Goal: Transaction & Acquisition: Book appointment/travel/reservation

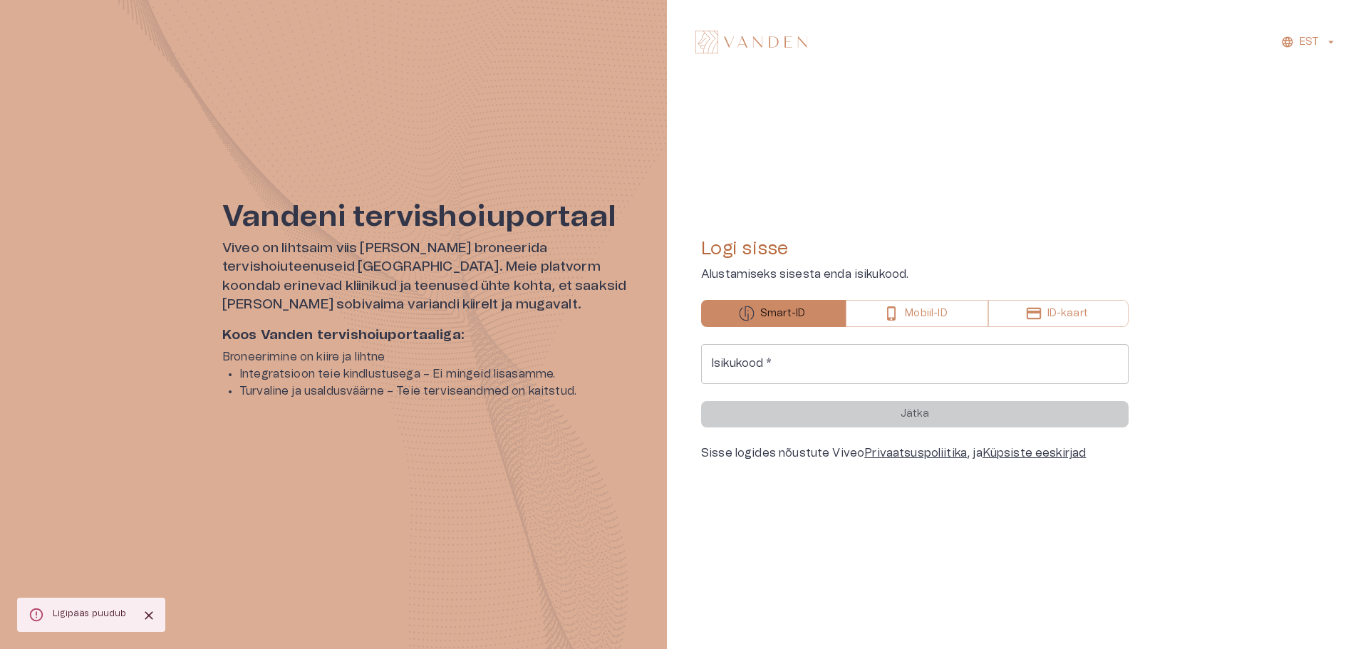
click at [787, 363] on input "Isikukood   *" at bounding box center [914, 364] width 427 height 40
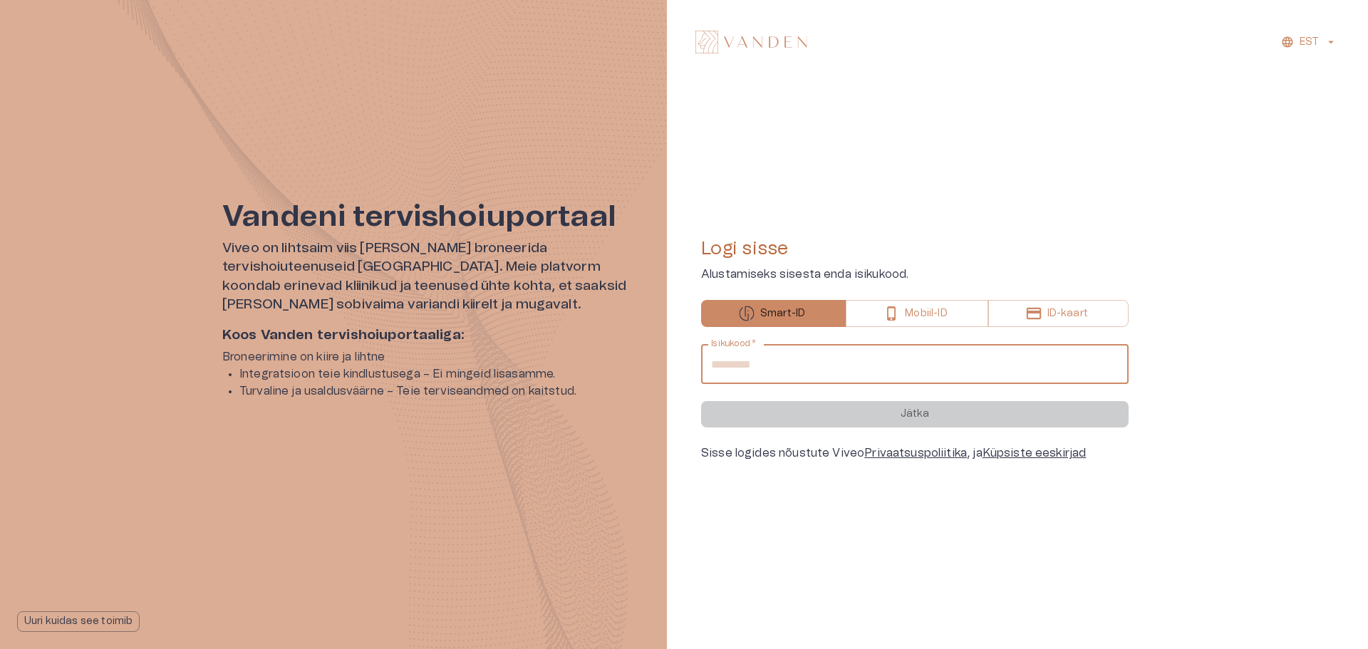
type input "**********"
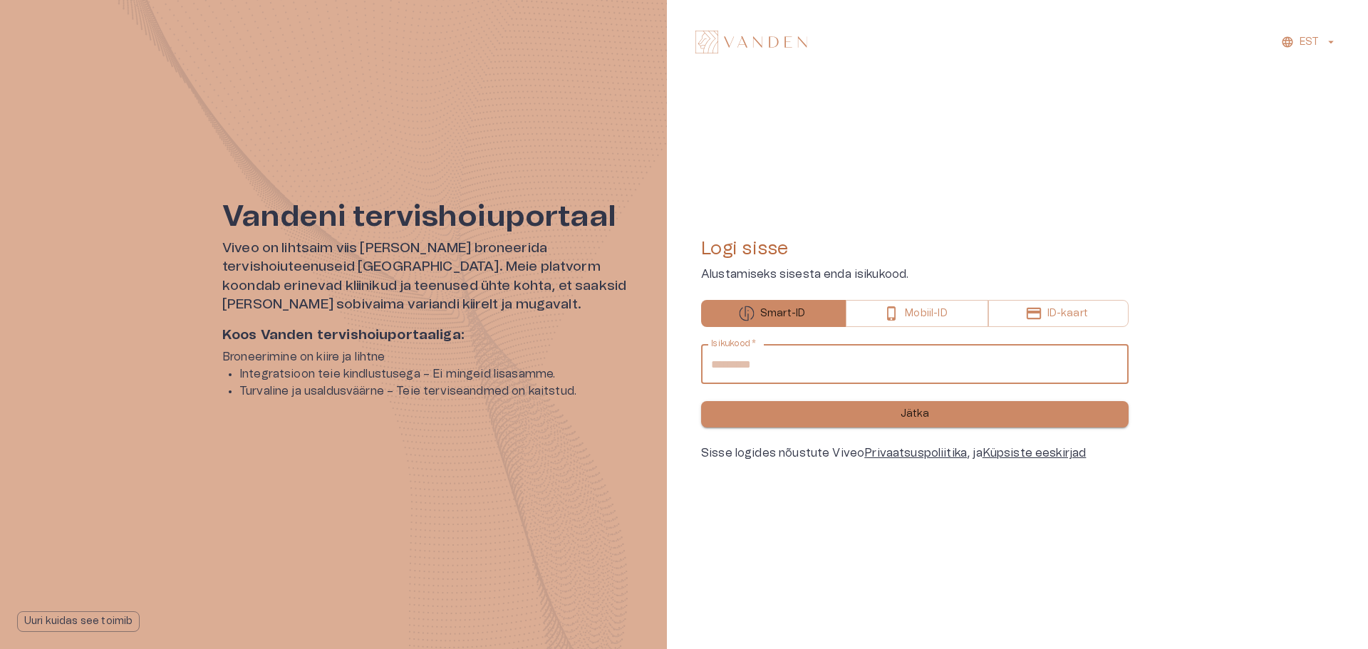
click at [804, 413] on button "Jätka" at bounding box center [914, 414] width 427 height 26
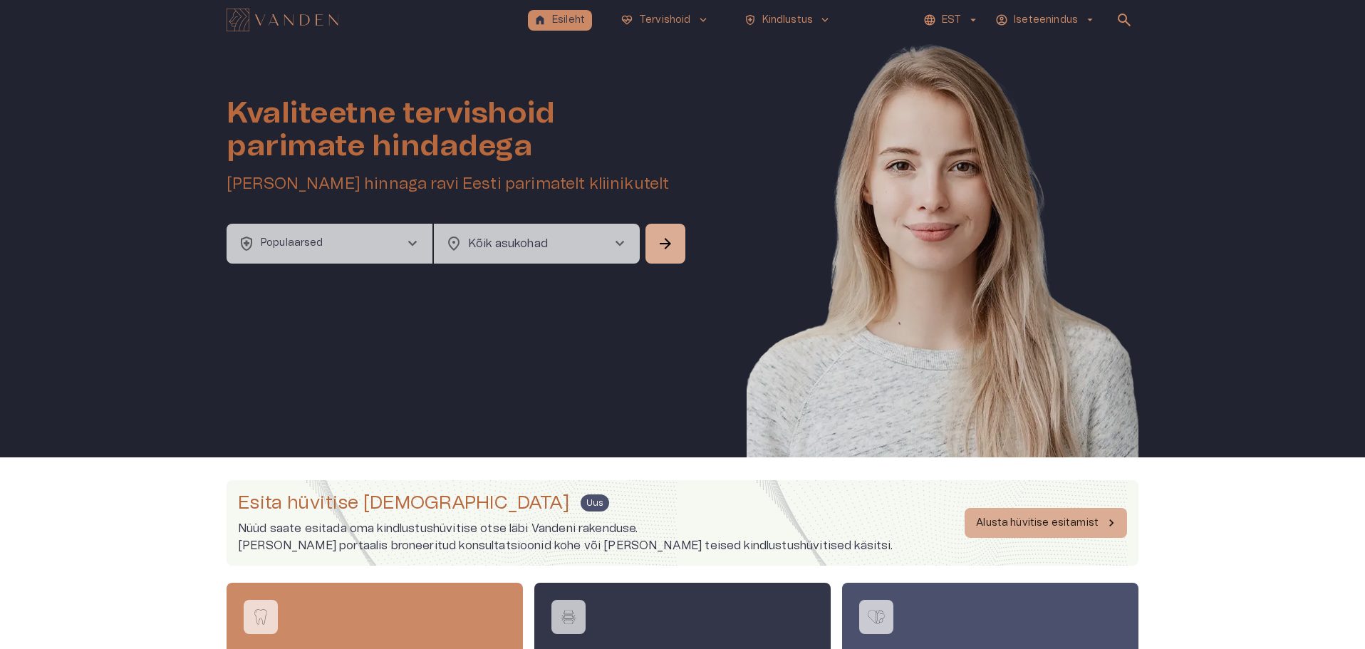
click at [405, 246] on span "chevron_right" at bounding box center [412, 243] width 17 height 17
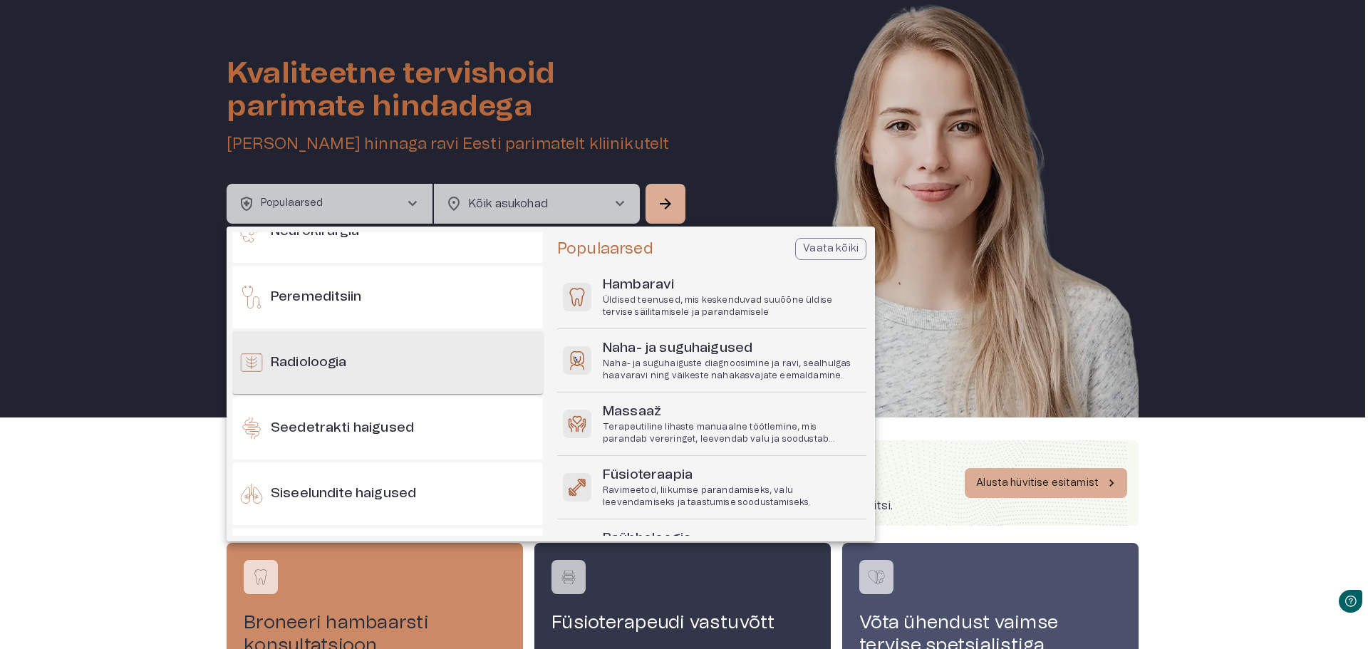
scroll to position [1140, 0]
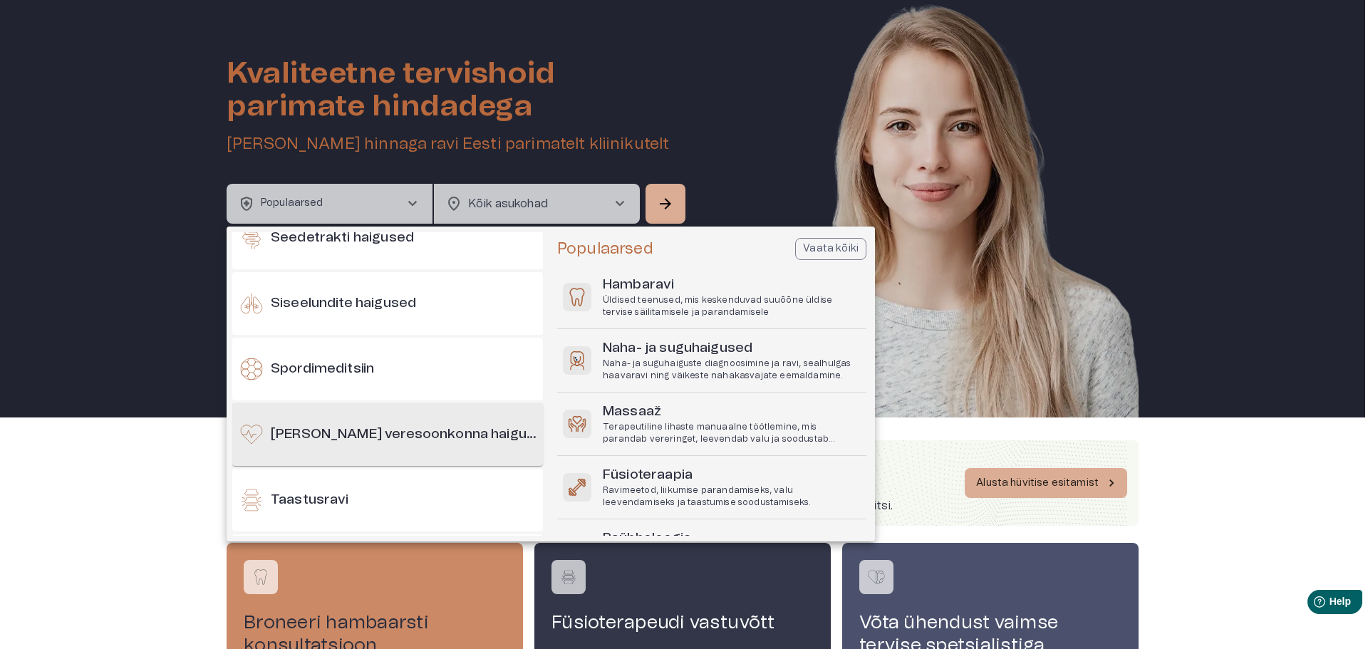
click at [380, 442] on h6 "Südame- ja veresoonkonna haigused" at bounding box center [404, 434] width 266 height 19
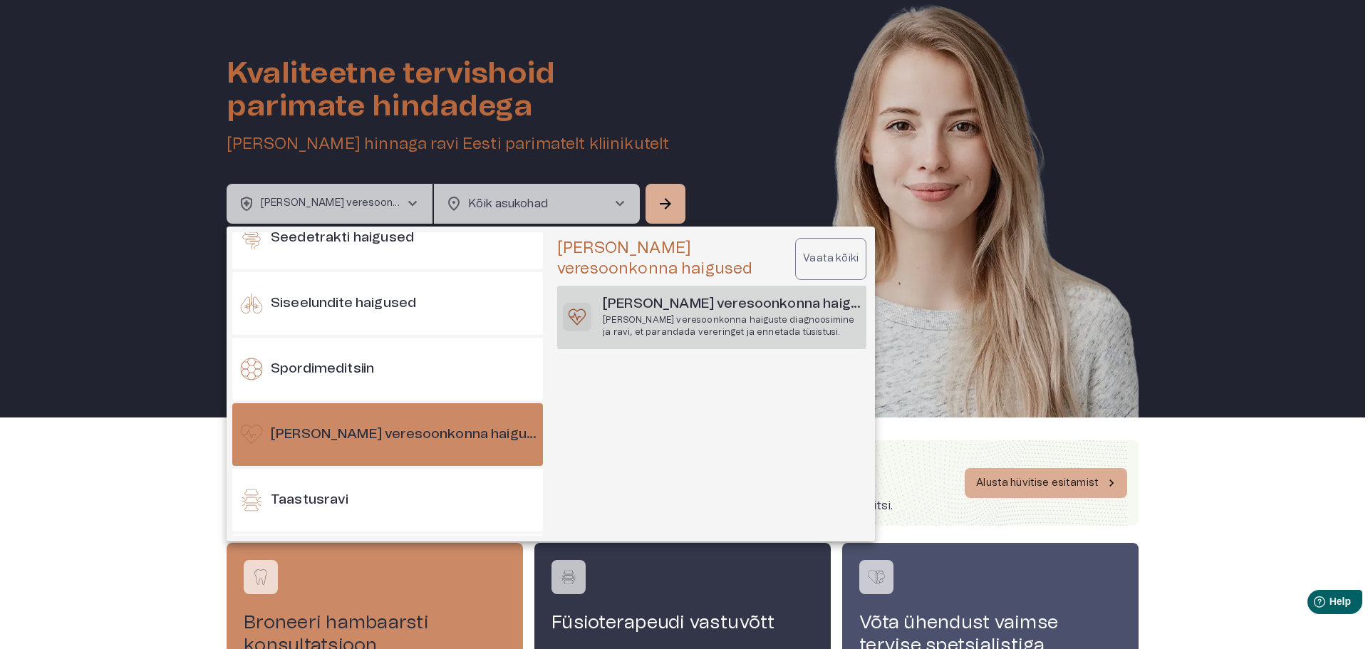
click at [636, 323] on p "Südame ja veresoonkonna haiguste diagnoosimine ja ravi, et parandada vereringet…" at bounding box center [732, 326] width 258 height 24
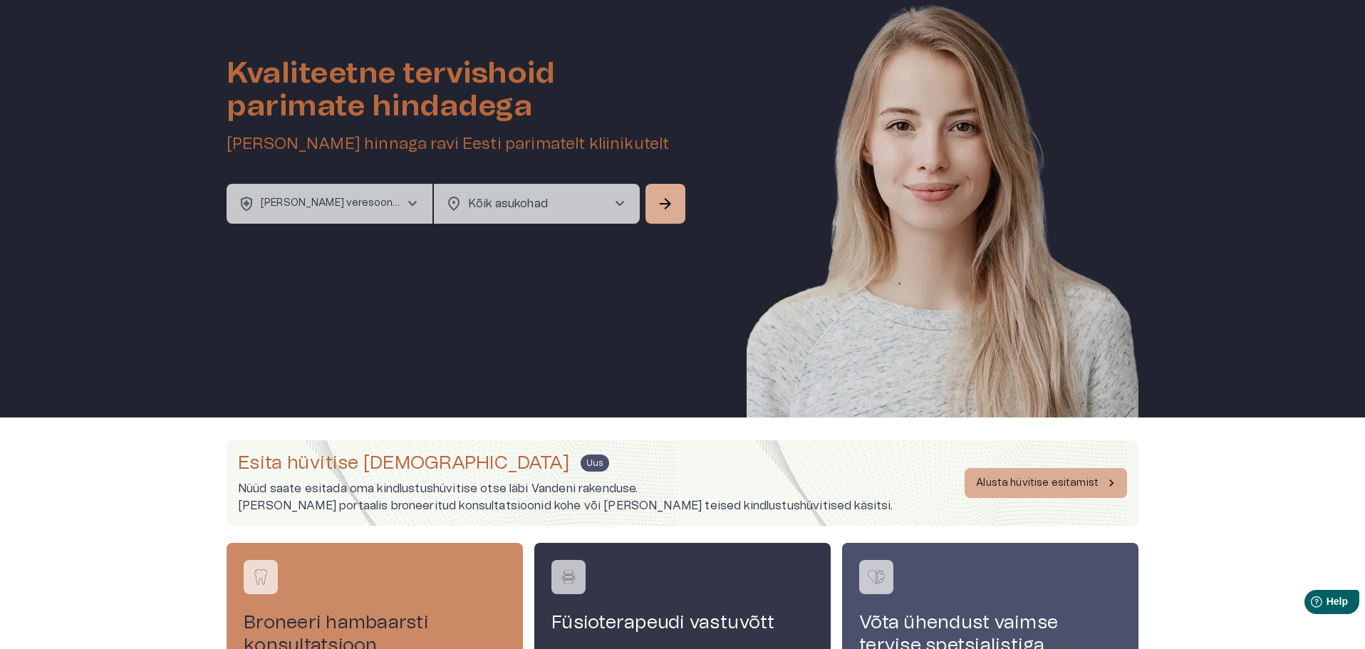
click at [389, 207] on p "Südame- ja veresoonkonna haigused - Südame- ja veresoonkonna haigused" at bounding box center [332, 203] width 143 height 15
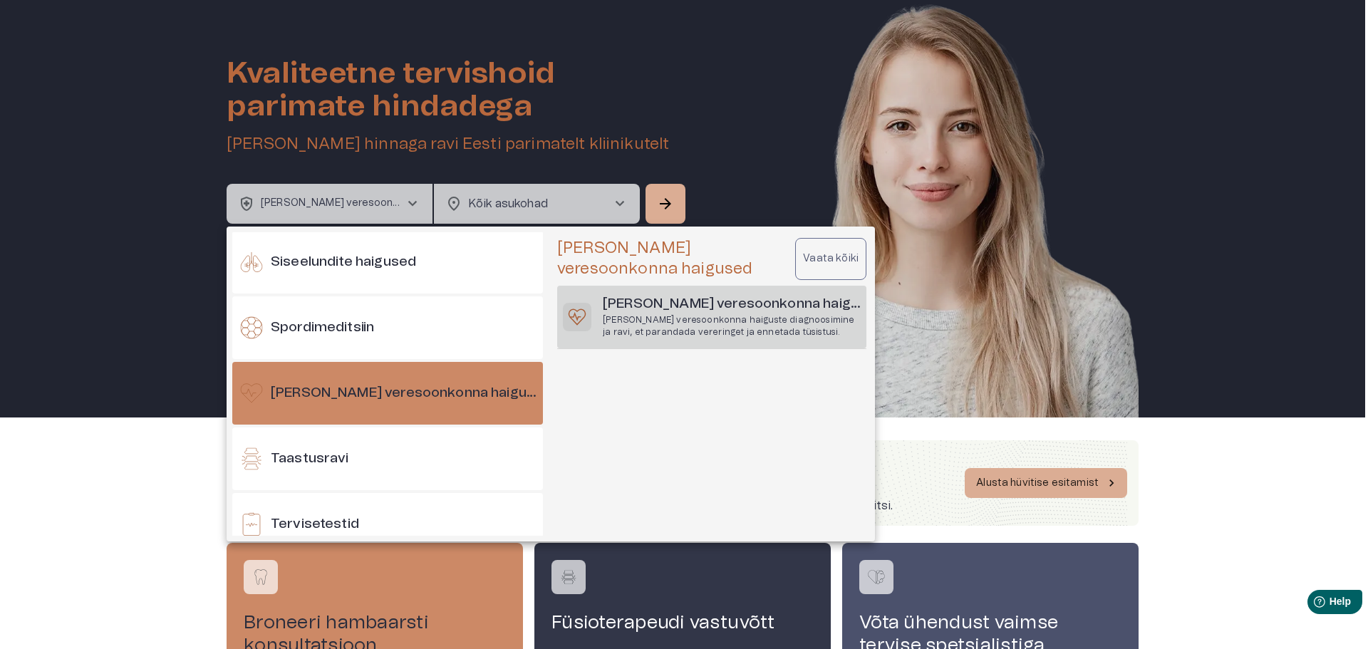
scroll to position [1190, 0]
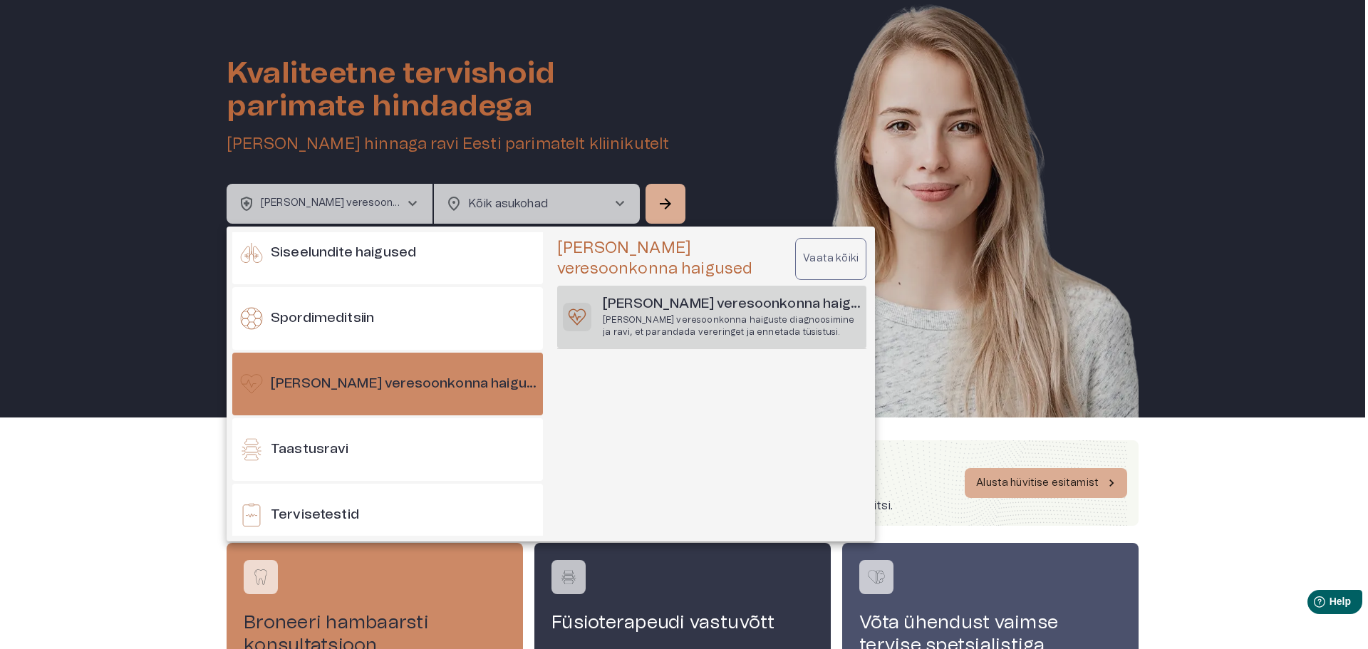
click at [812, 262] on p "Vaata kõiki" at bounding box center [831, 258] width 56 height 15
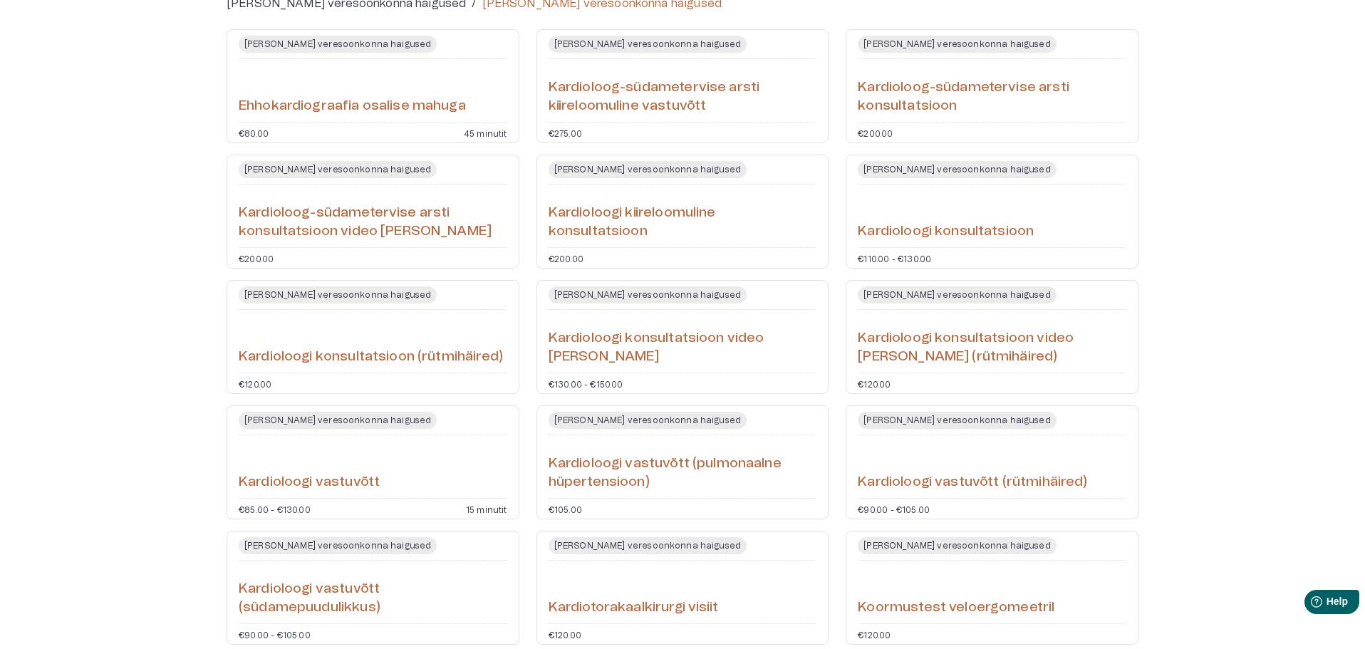
scroll to position [155, 0]
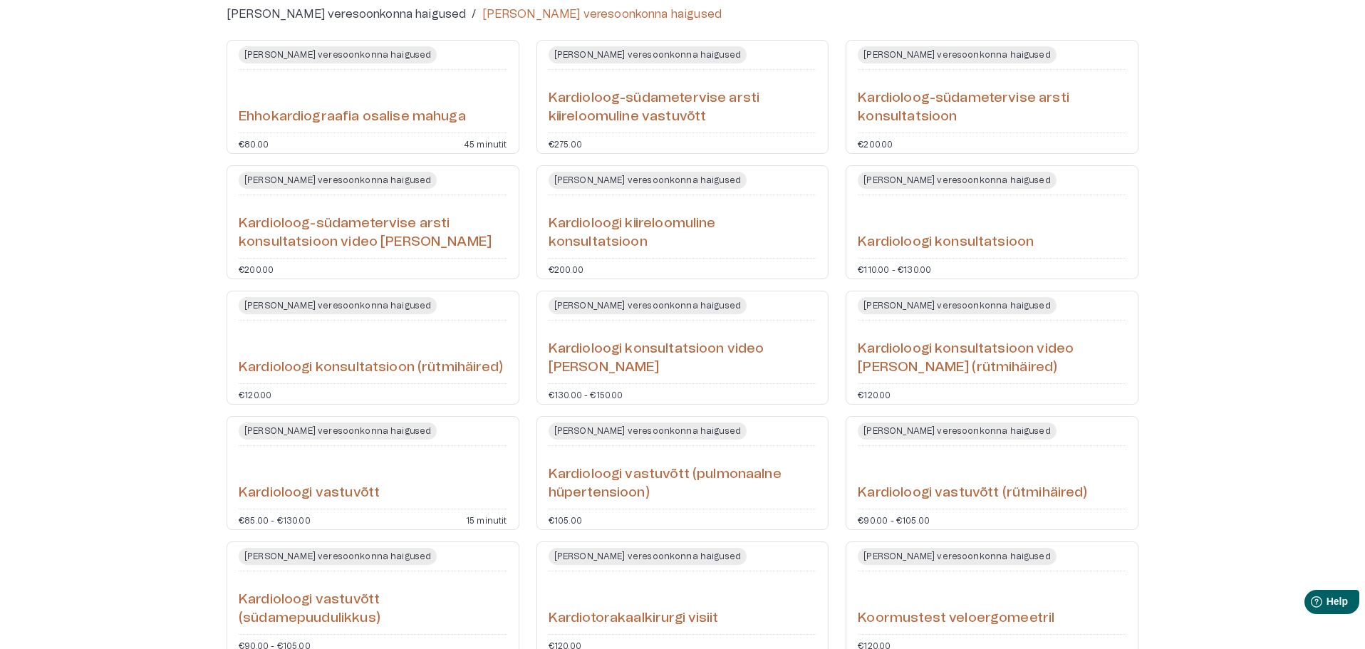
click at [1020, 225] on div "Kardioloogi konsultatsioon" at bounding box center [992, 226] width 269 height 51
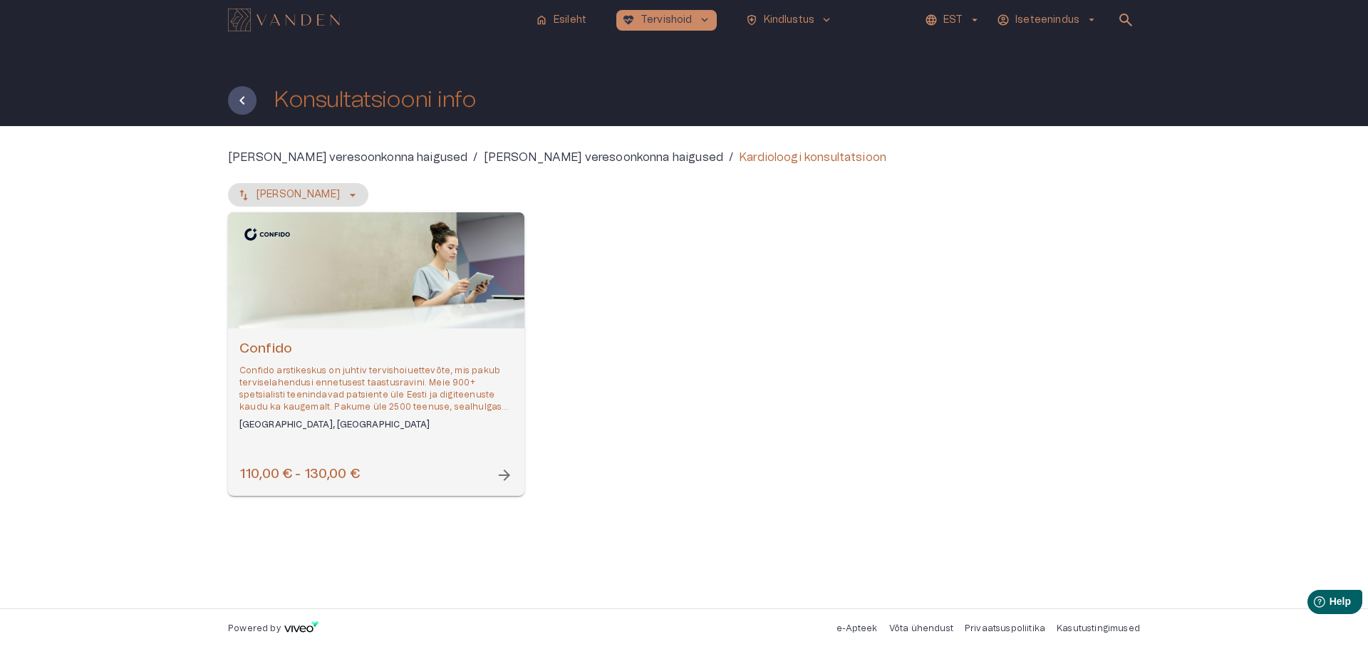
click at [276, 371] on p "Confido arstikeskus on juhtiv tervishoiuettevõte, mis pakub terviselahendusi en…" at bounding box center [376, 389] width 274 height 49
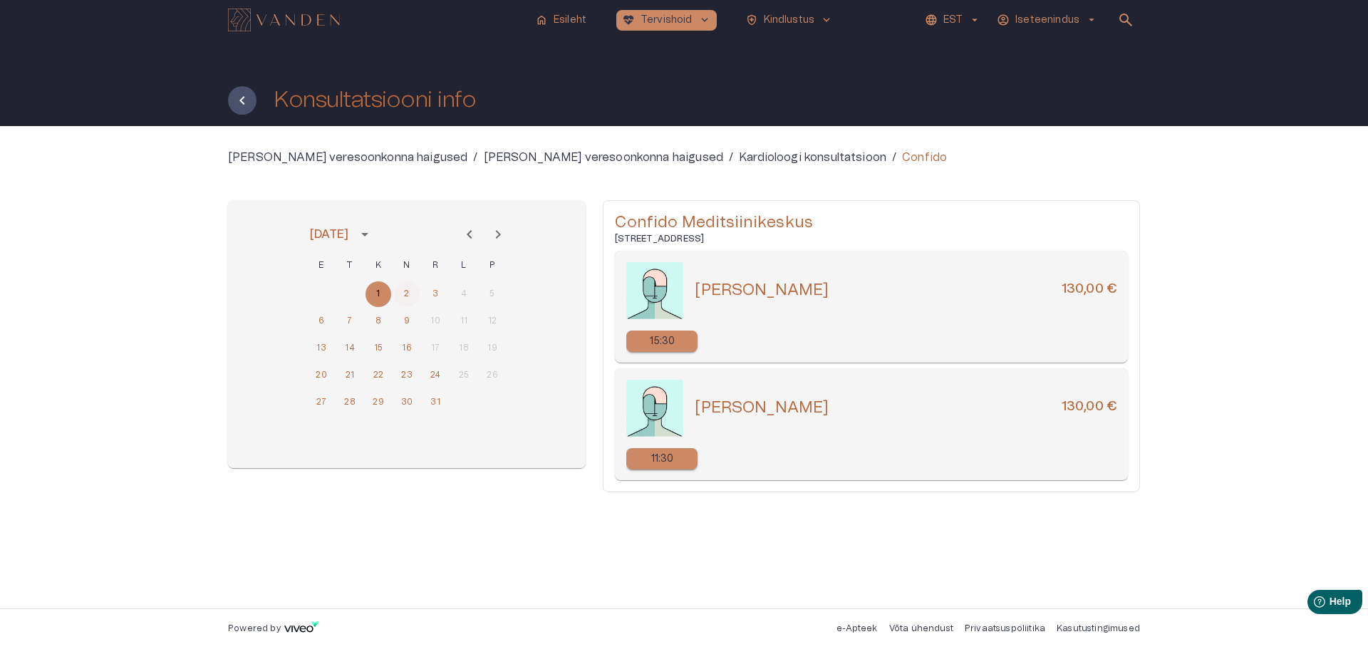
click at [409, 294] on button "2" at bounding box center [407, 294] width 26 height 26
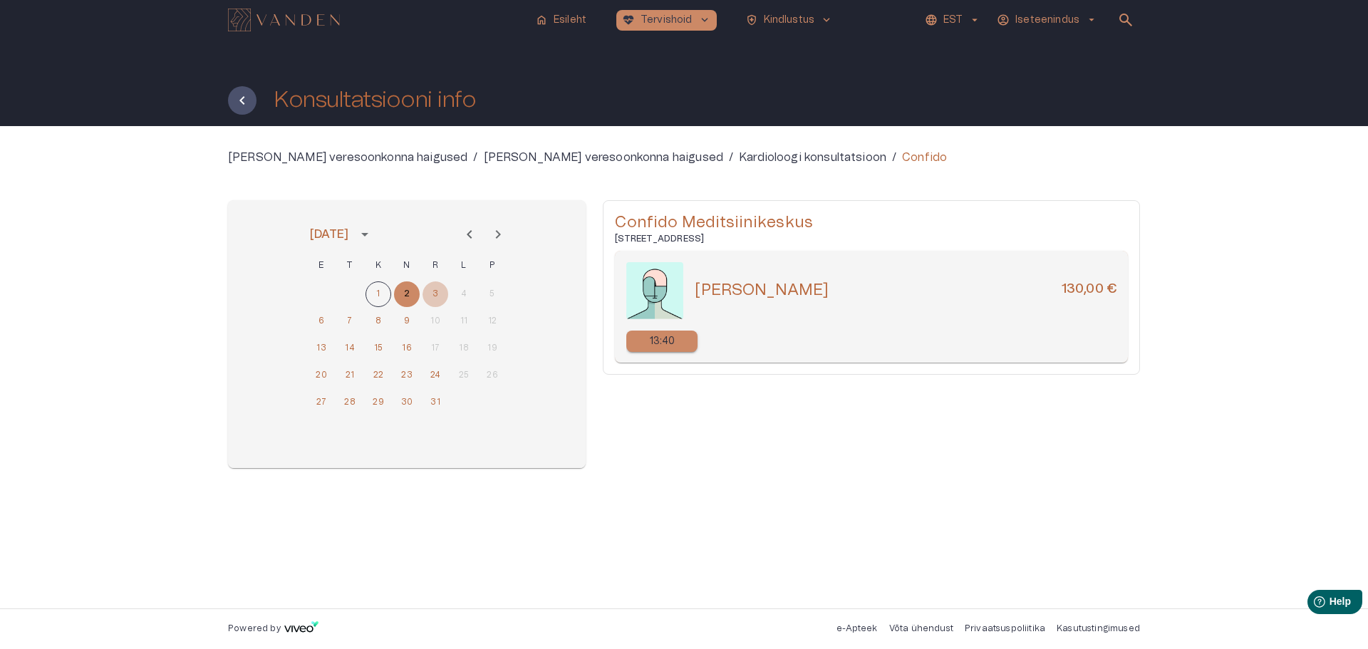
click at [430, 290] on button "3" at bounding box center [435, 294] width 26 height 26
click at [322, 319] on button "6" at bounding box center [321, 321] width 26 height 26
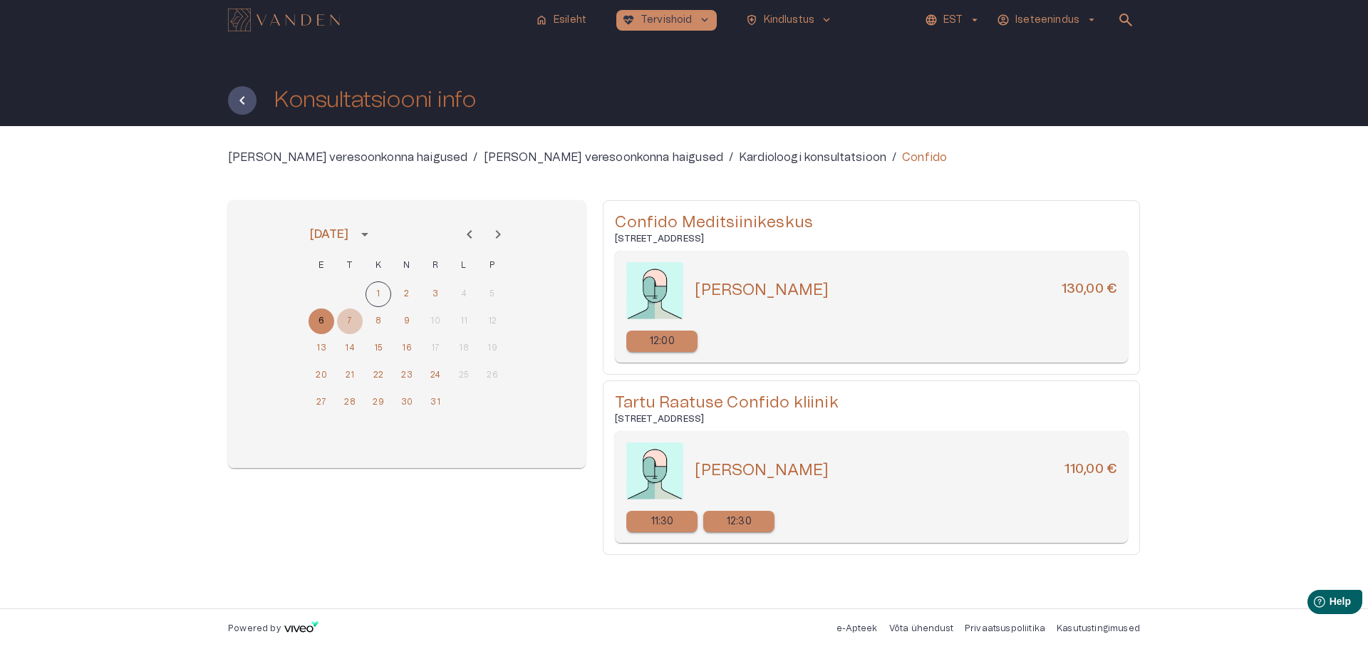
click at [347, 319] on button "7" at bounding box center [350, 321] width 26 height 26
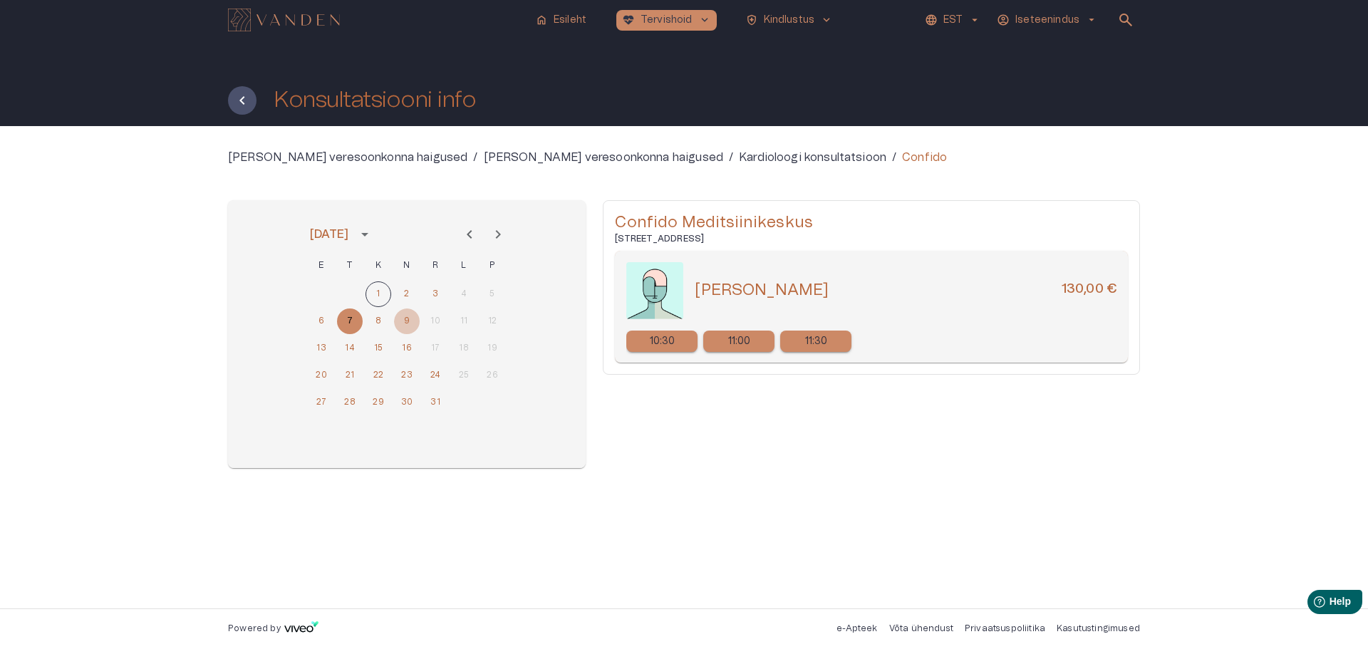
click at [405, 321] on button "9" at bounding box center [407, 321] width 26 height 26
click at [378, 294] on button "1" at bounding box center [378, 294] width 26 height 26
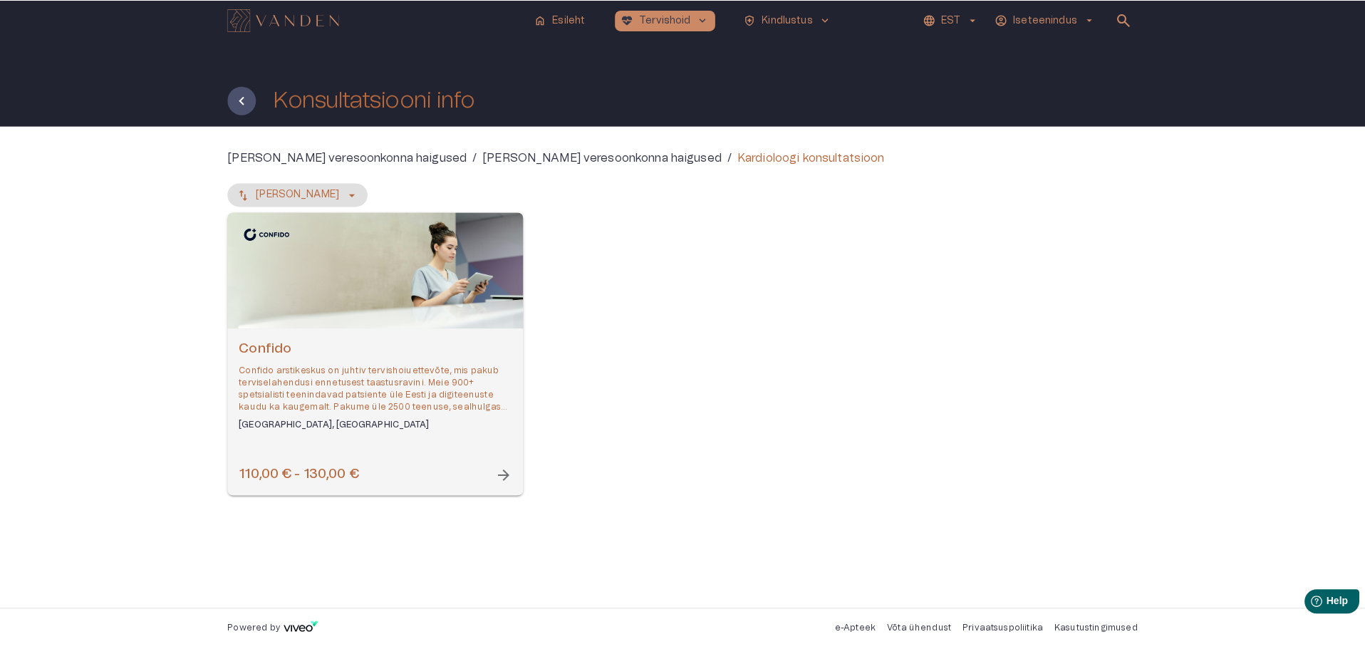
scroll to position [155, 0]
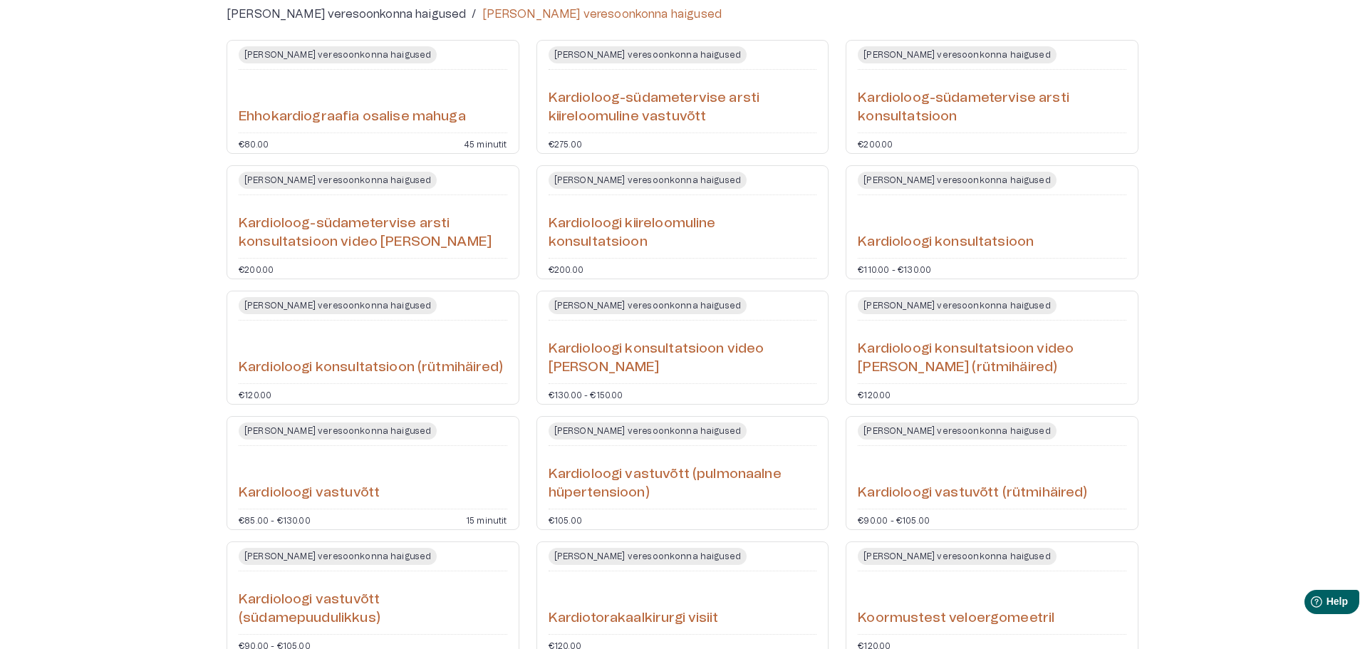
click at [719, 358] on div "Kardioloogi konsultatsioon video teel" at bounding box center [683, 351] width 269 height 51
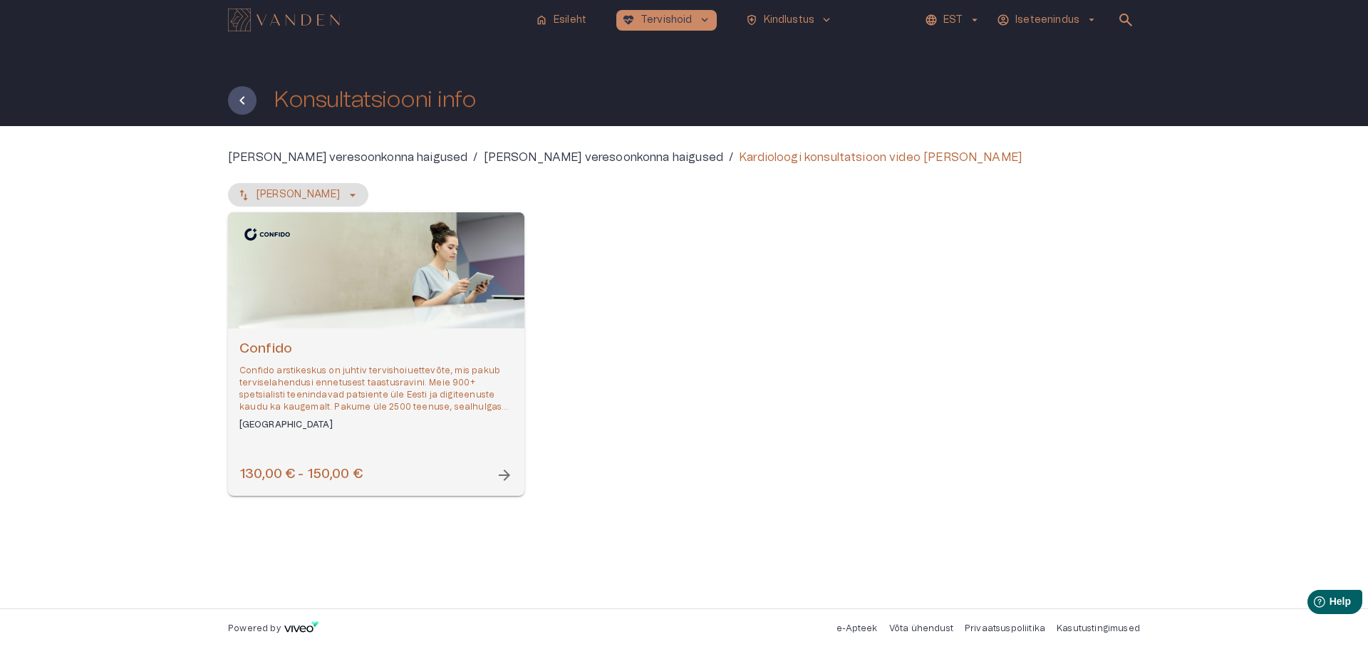
click at [340, 399] on p "Confido arstikeskus on juhtiv tervishoiuettevõte, mis pakub terviselahendusi en…" at bounding box center [376, 389] width 274 height 49
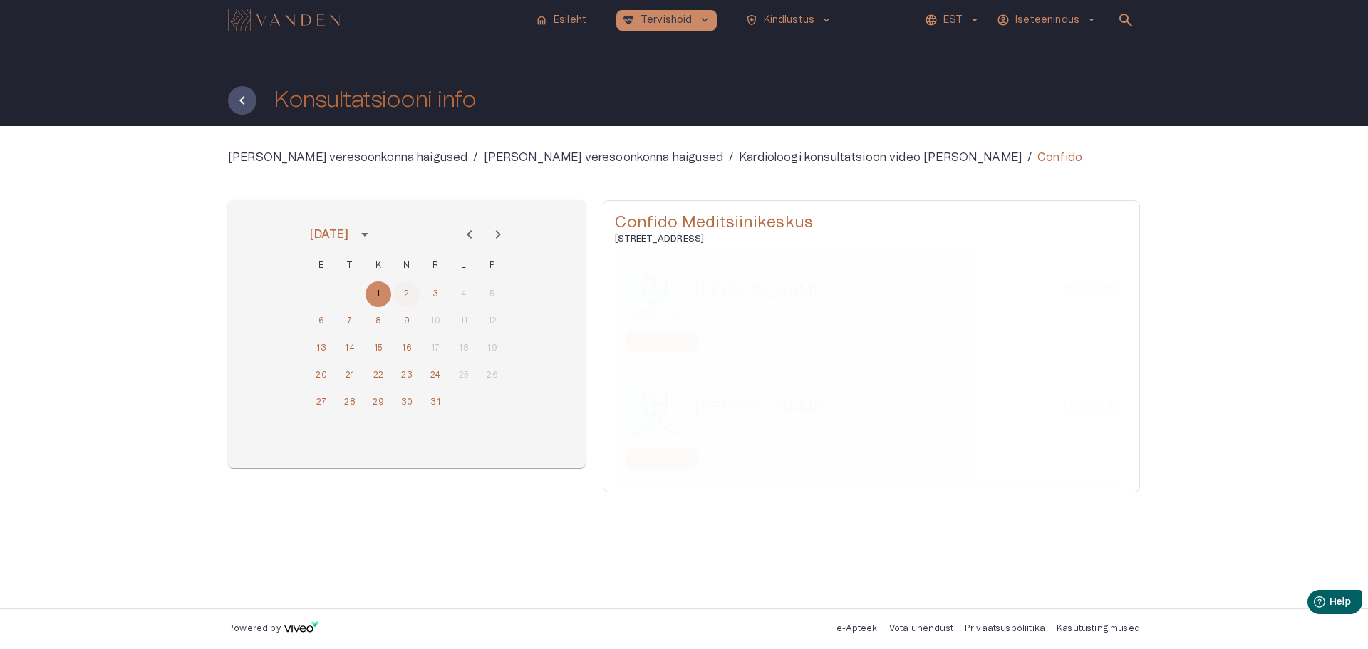
click at [403, 289] on button "2" at bounding box center [407, 294] width 26 height 26
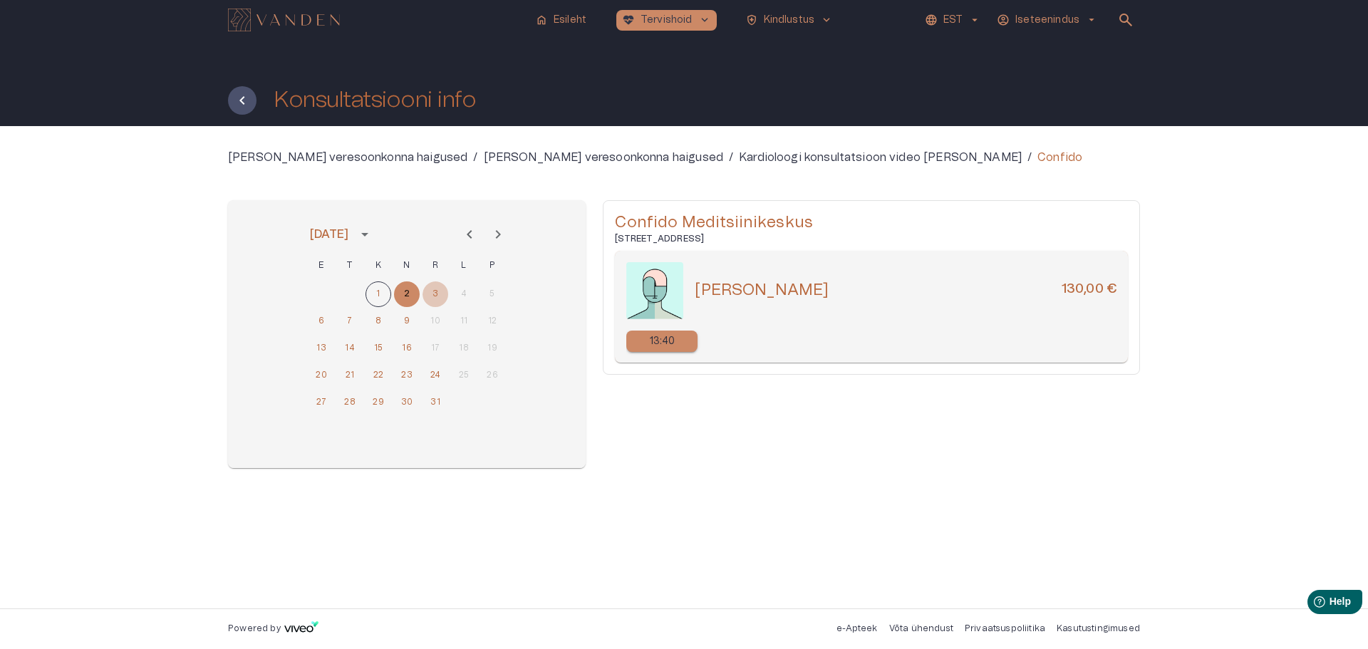
click at [435, 293] on button "3" at bounding box center [435, 294] width 26 height 26
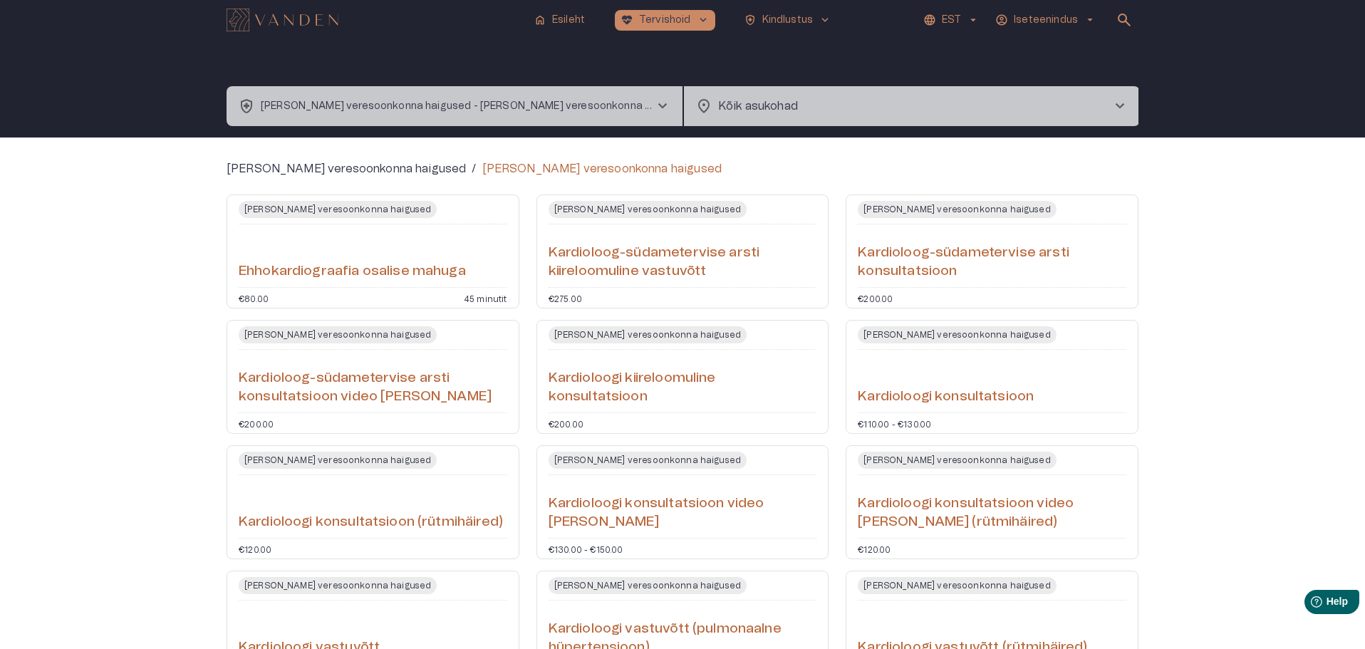
click at [1027, 259] on h6 "Kardioloog-südametervise arsti konsultatsioon" at bounding box center [992, 263] width 269 height 38
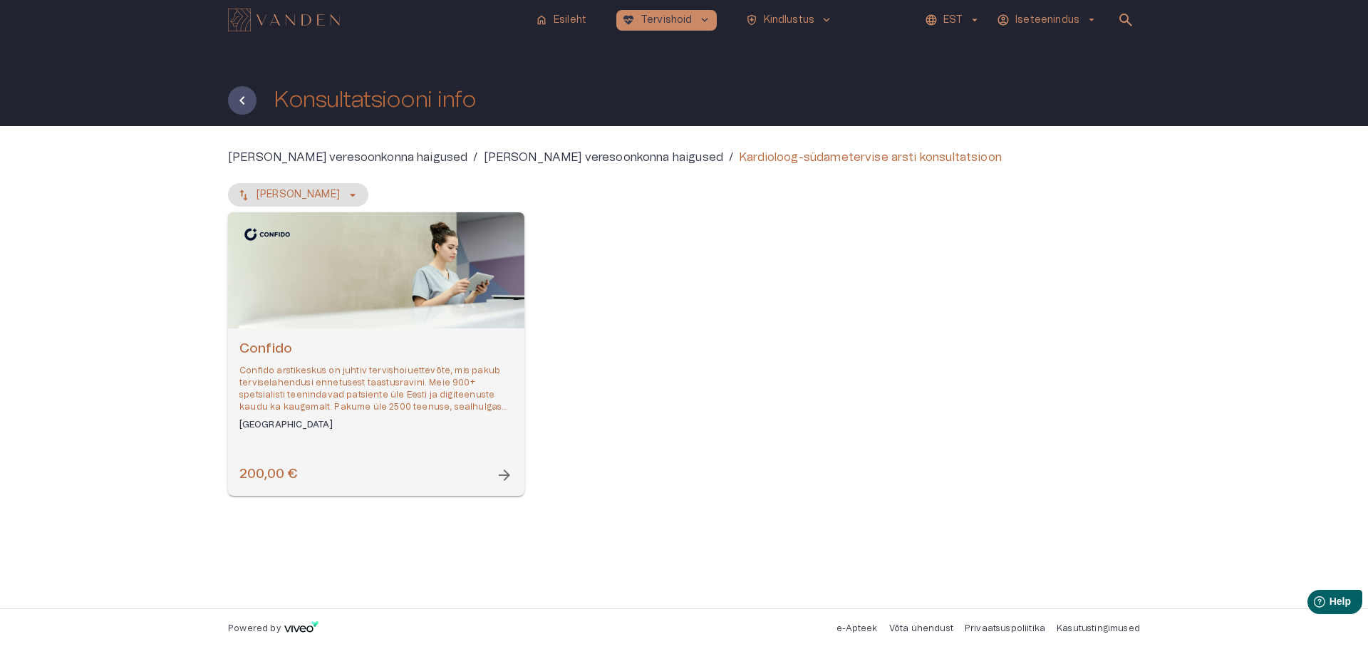
click at [306, 378] on p "Confido arstikeskus on juhtiv tervishoiuettevõte, mis pakub terviselahendusi en…" at bounding box center [376, 389] width 274 height 49
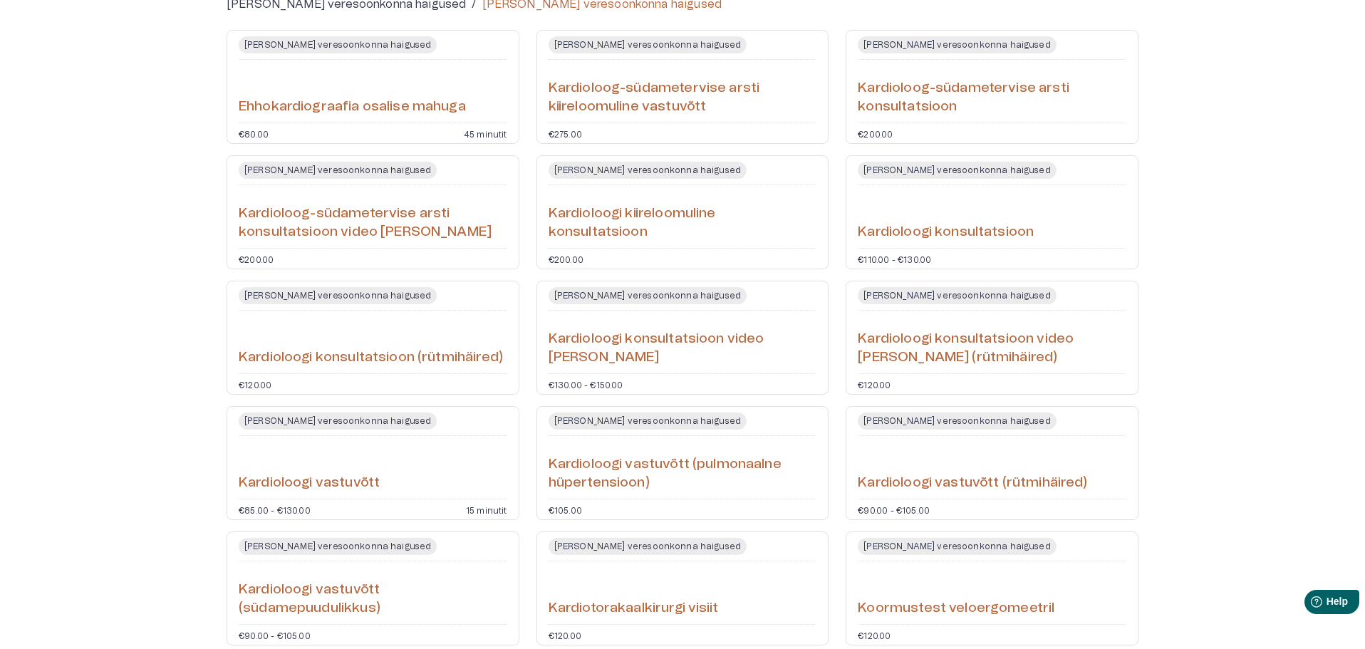
scroll to position [190, 0]
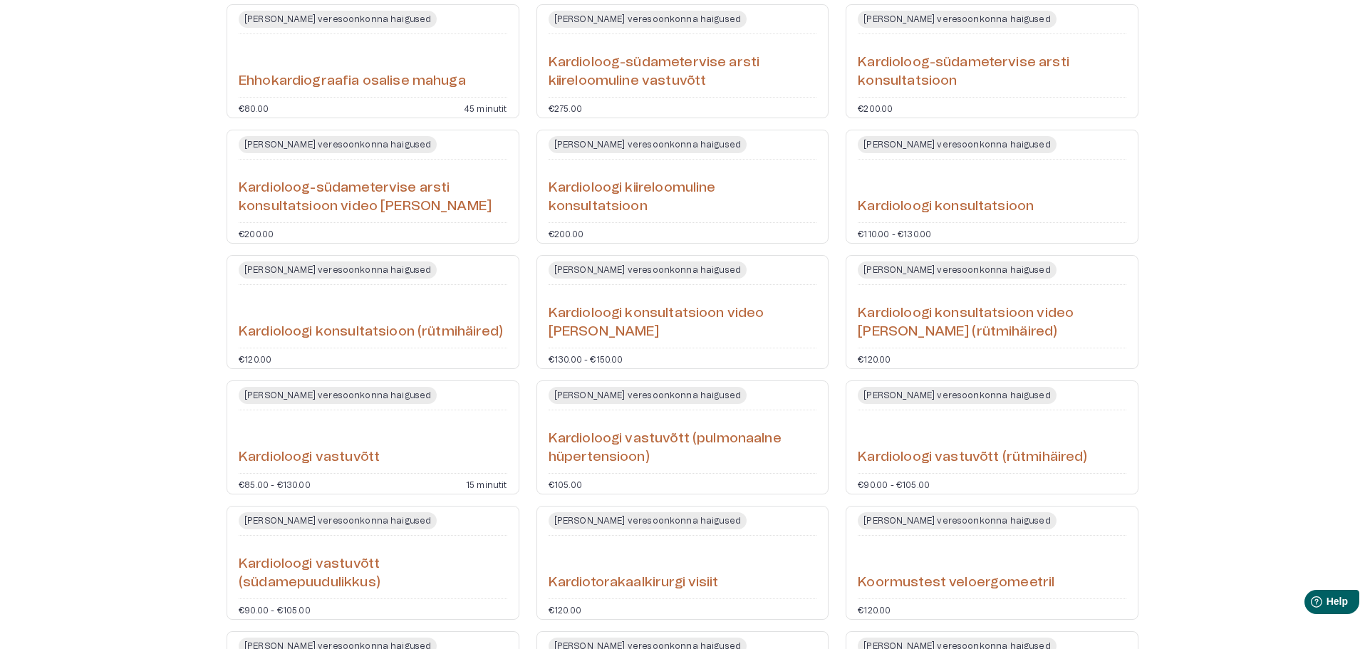
click at [419, 437] on div "Kardioloogi vastuvõtt" at bounding box center [373, 441] width 269 height 51
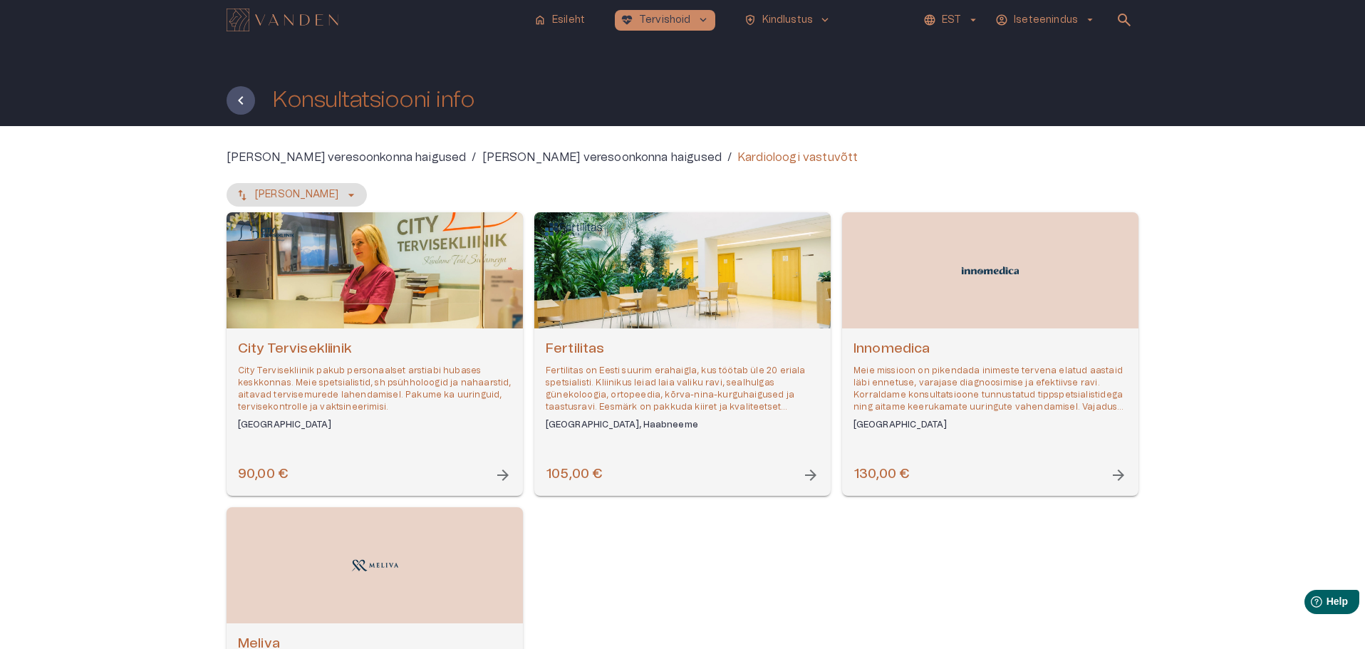
click at [408, 380] on p "City Tervisekliinik pakub personaalset arstiabi hubases keskkonnas. Meie spetsi…" at bounding box center [375, 389] width 274 height 49
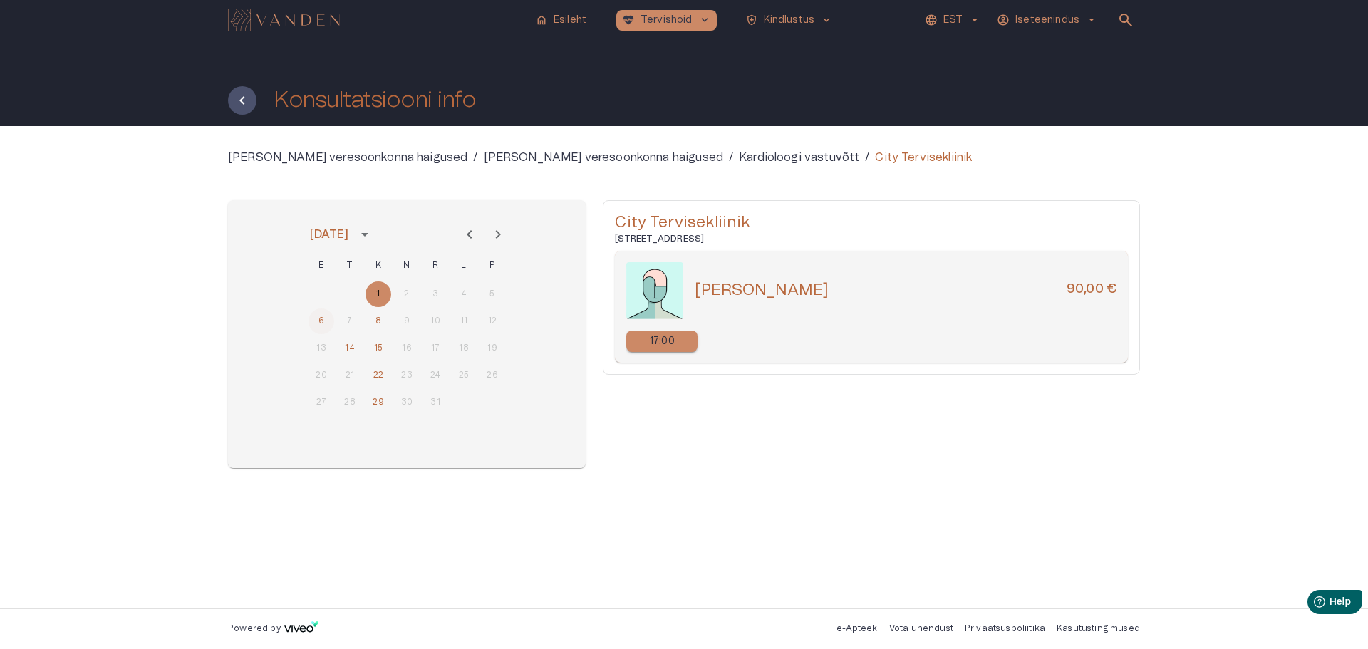
click at [319, 322] on button "6" at bounding box center [321, 321] width 26 height 26
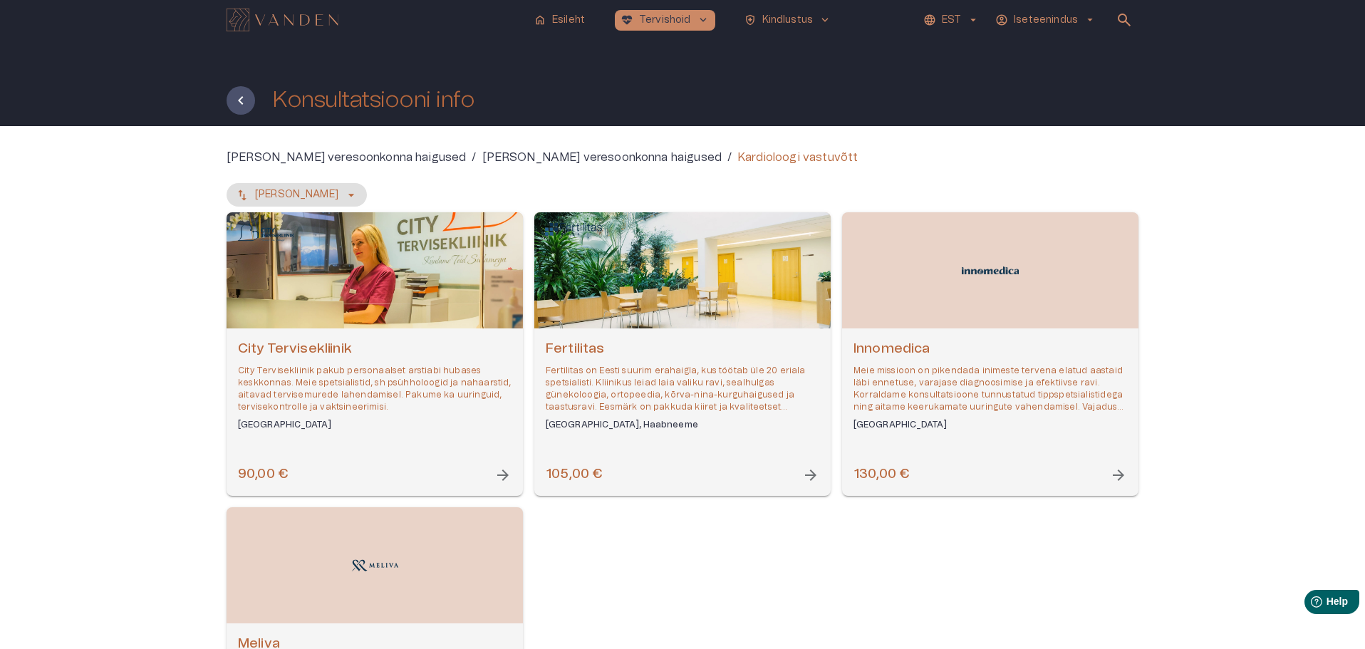
click at [615, 360] on div "Fertilitas Fertilitas on Eesti suurim erahaigla, kus töötab üle 20 eriala spets…" at bounding box center [683, 385] width 274 height 91
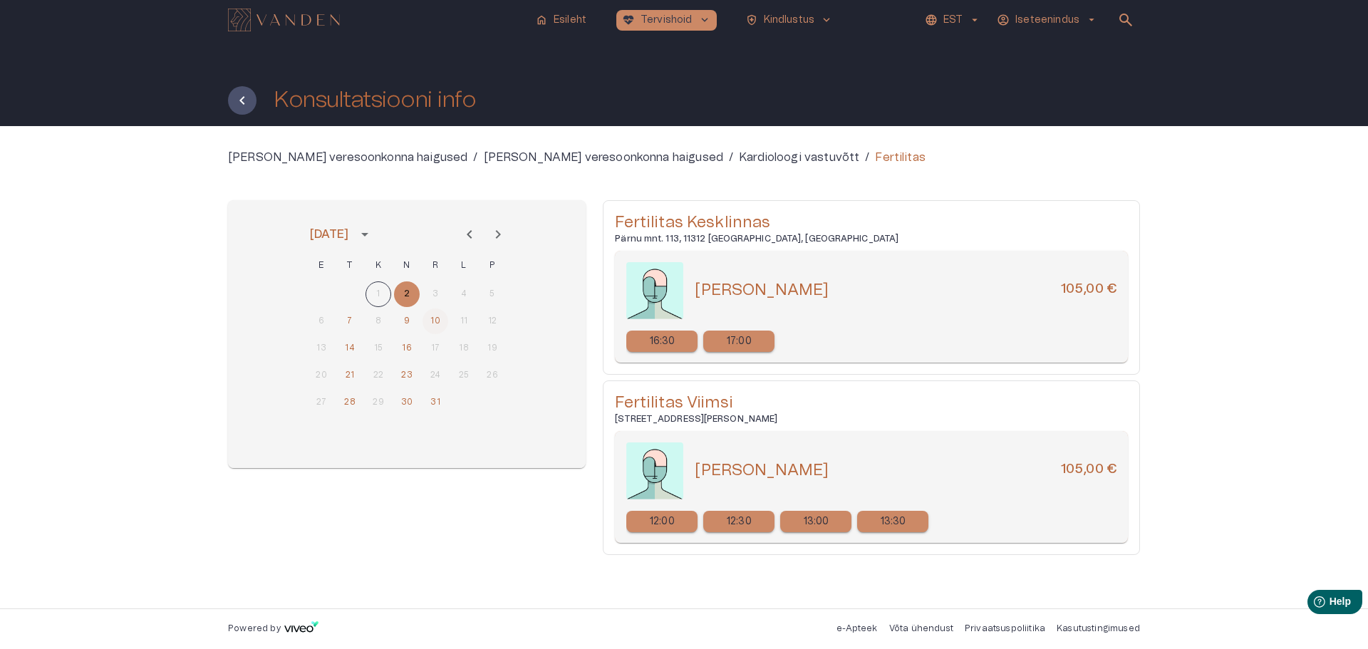
click at [438, 320] on button "10" at bounding box center [435, 321] width 26 height 26
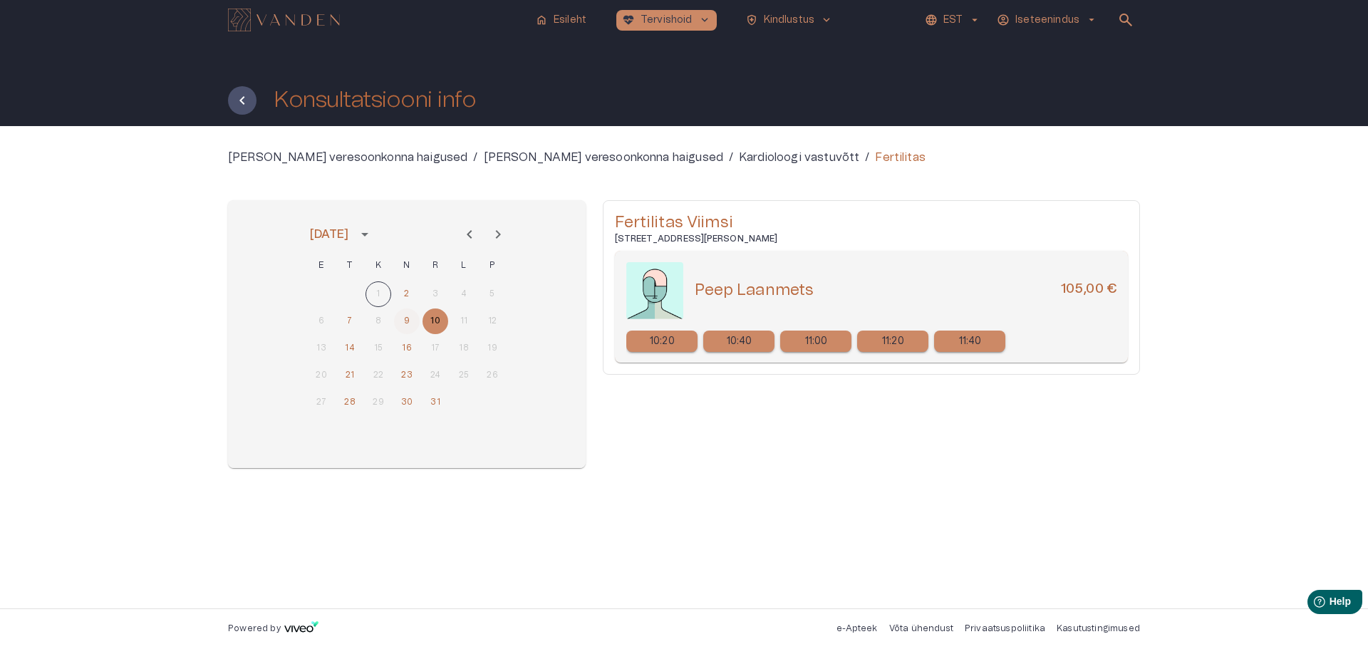
click at [410, 320] on button "9" at bounding box center [407, 321] width 26 height 26
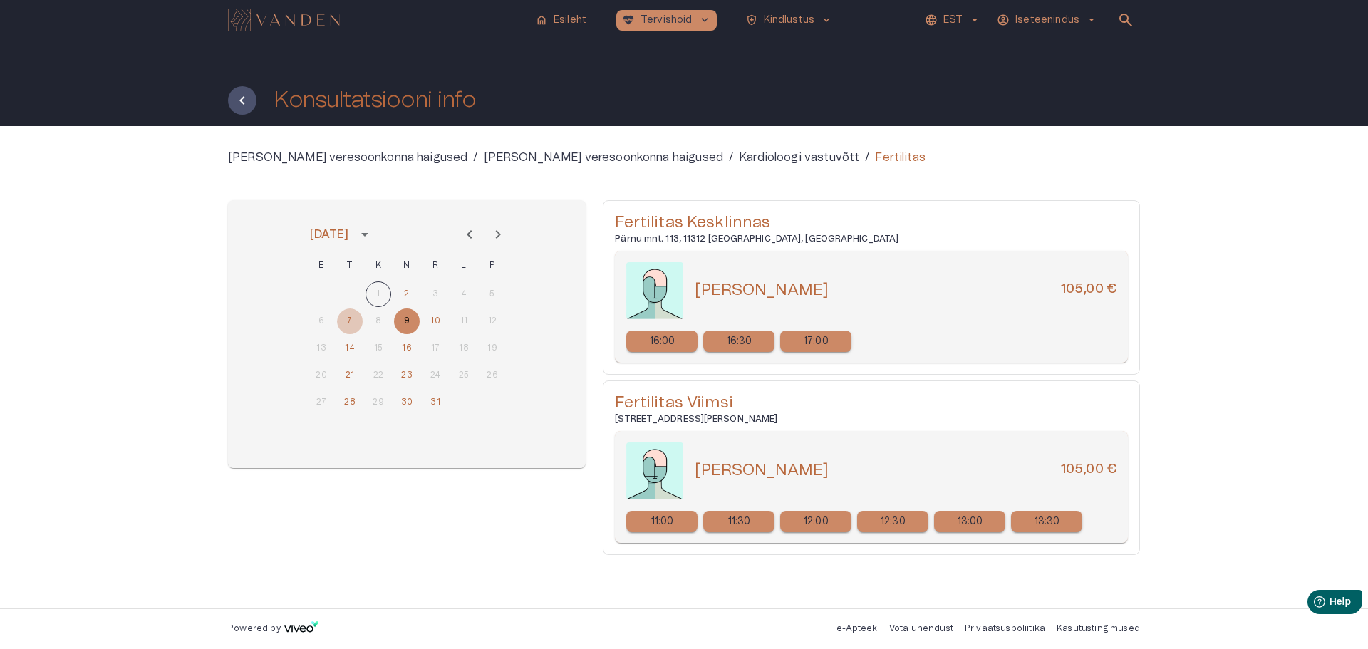
click at [349, 321] on button "7" at bounding box center [350, 321] width 26 height 26
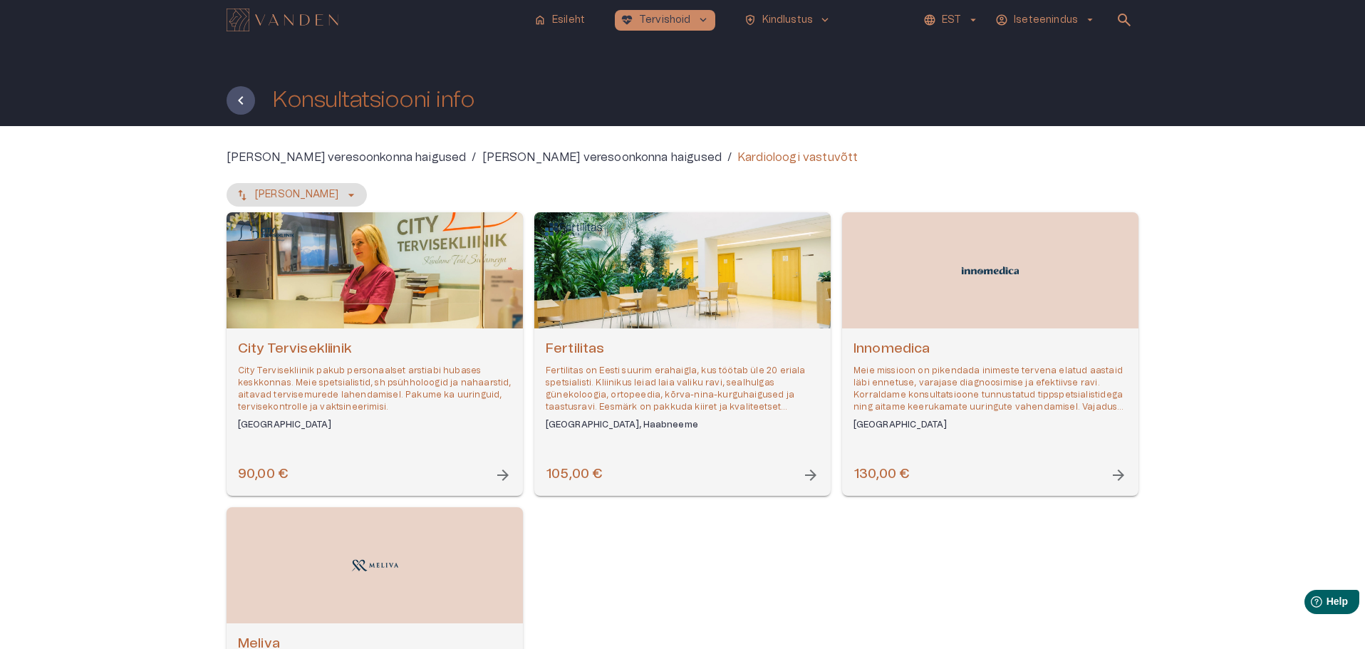
click at [920, 395] on p "Meie missioon on pikendada inimeste tervena elatud aastaid läbi ennetuse, varaj…" at bounding box center [990, 389] width 274 height 49
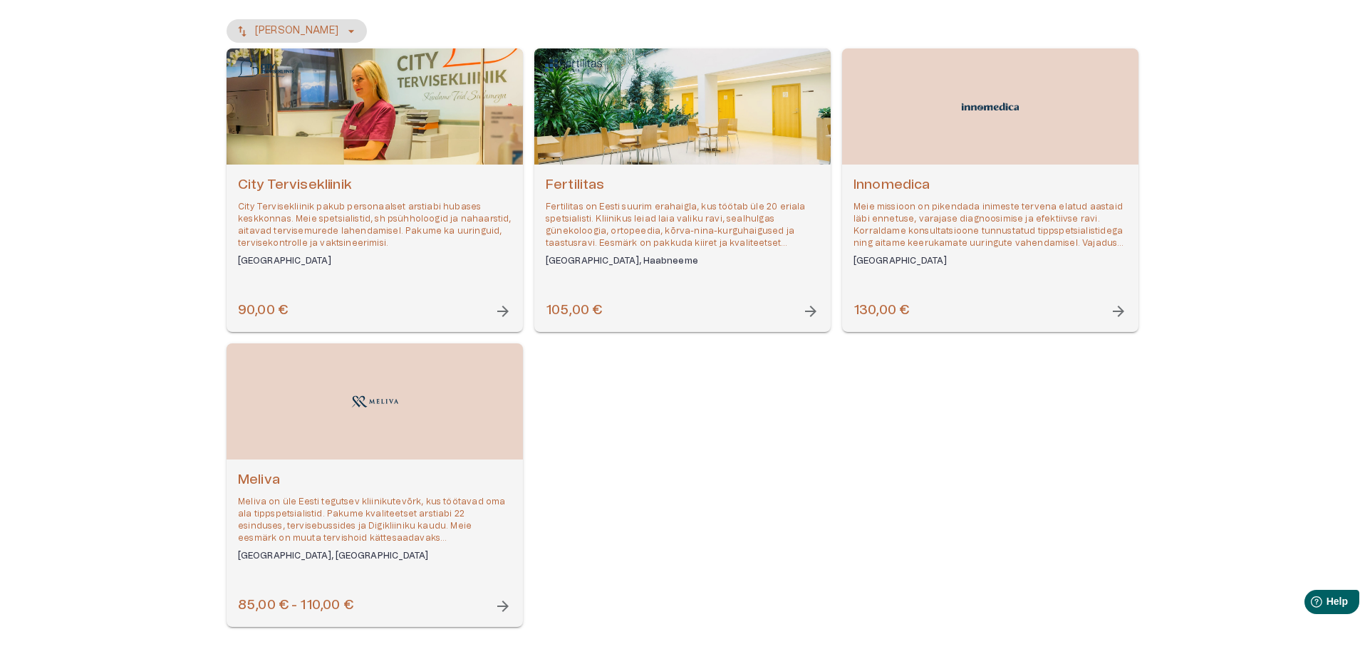
scroll to position [190, 0]
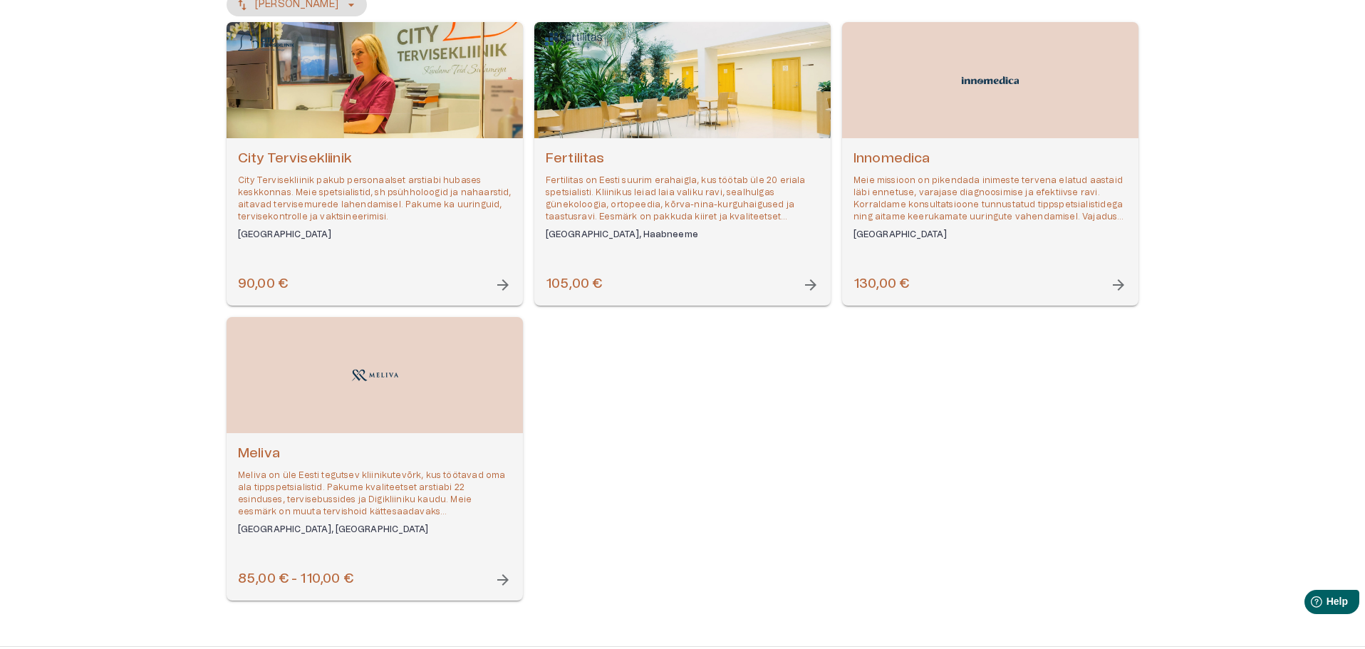
click at [331, 474] on p "Meliva on üle Eesti tegutsev kliinikutevõrk, kus töötavad oma ala tippspetsiali…" at bounding box center [375, 493] width 274 height 49
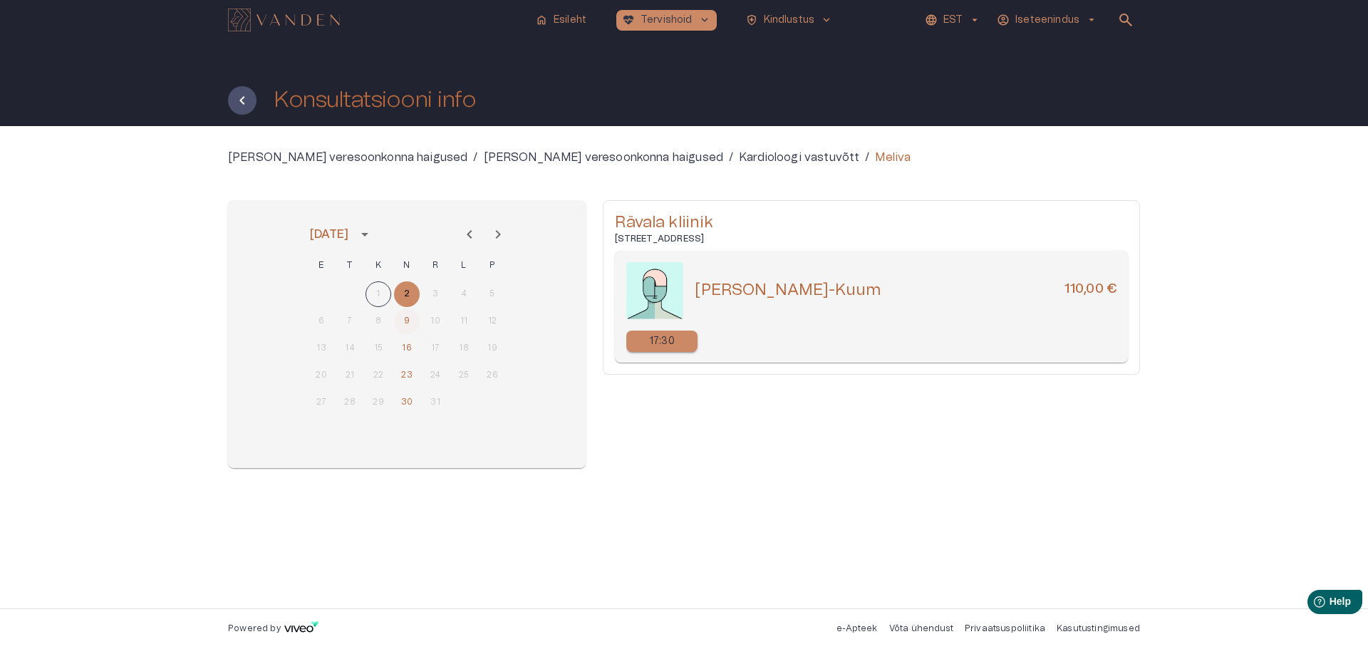
click at [410, 321] on button "9" at bounding box center [407, 321] width 26 height 26
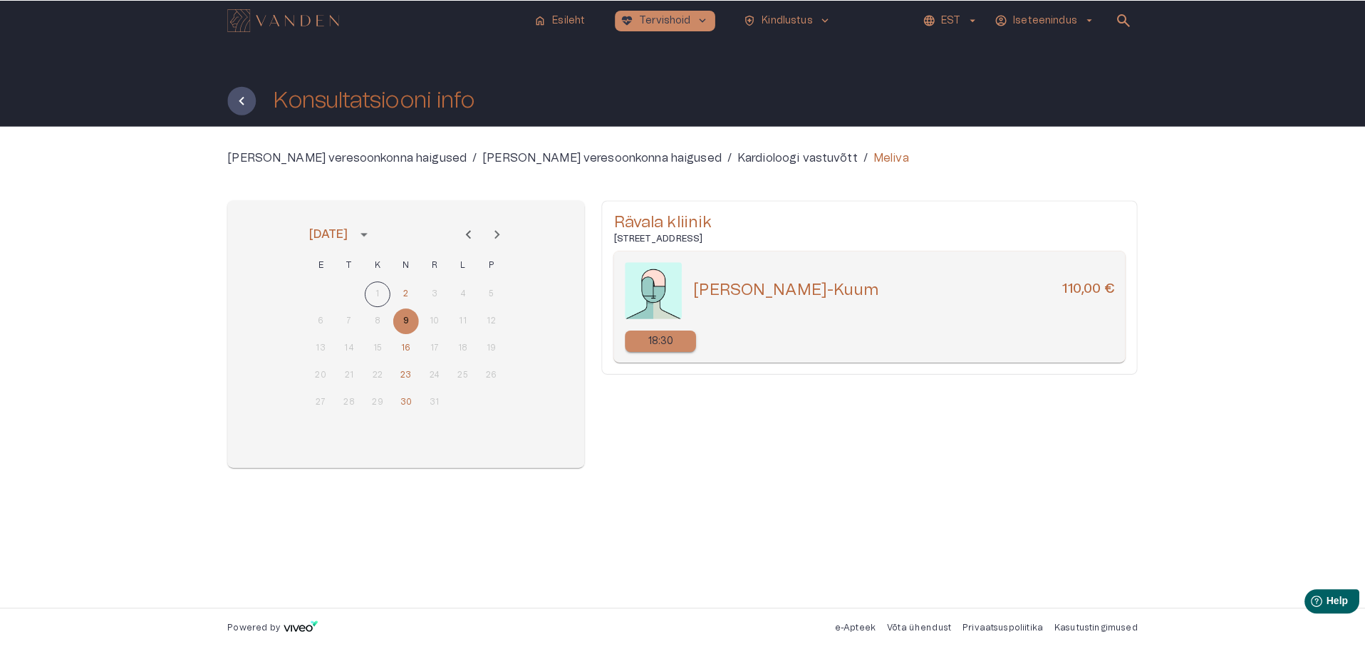
scroll to position [190, 0]
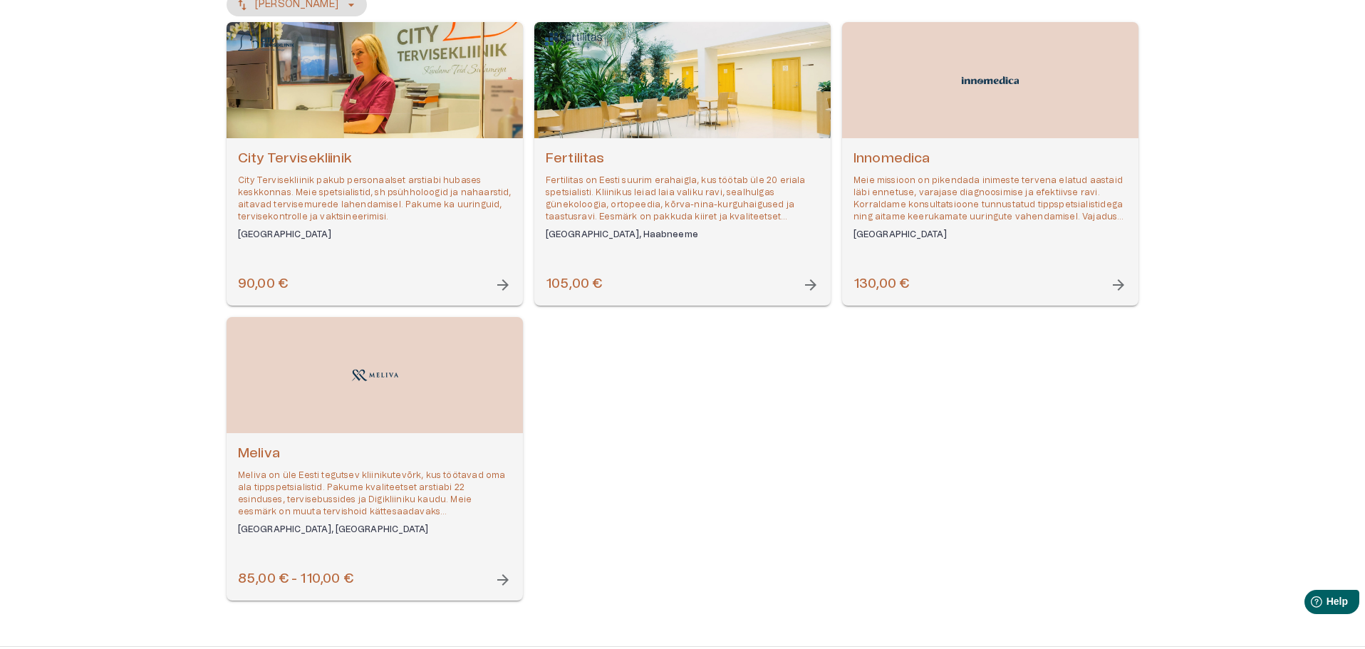
click at [598, 205] on p "Fertilitas on Eesti suurim erahaigla, kus töötab üle 20 eriala spetsialisti. Kl…" at bounding box center [683, 199] width 274 height 49
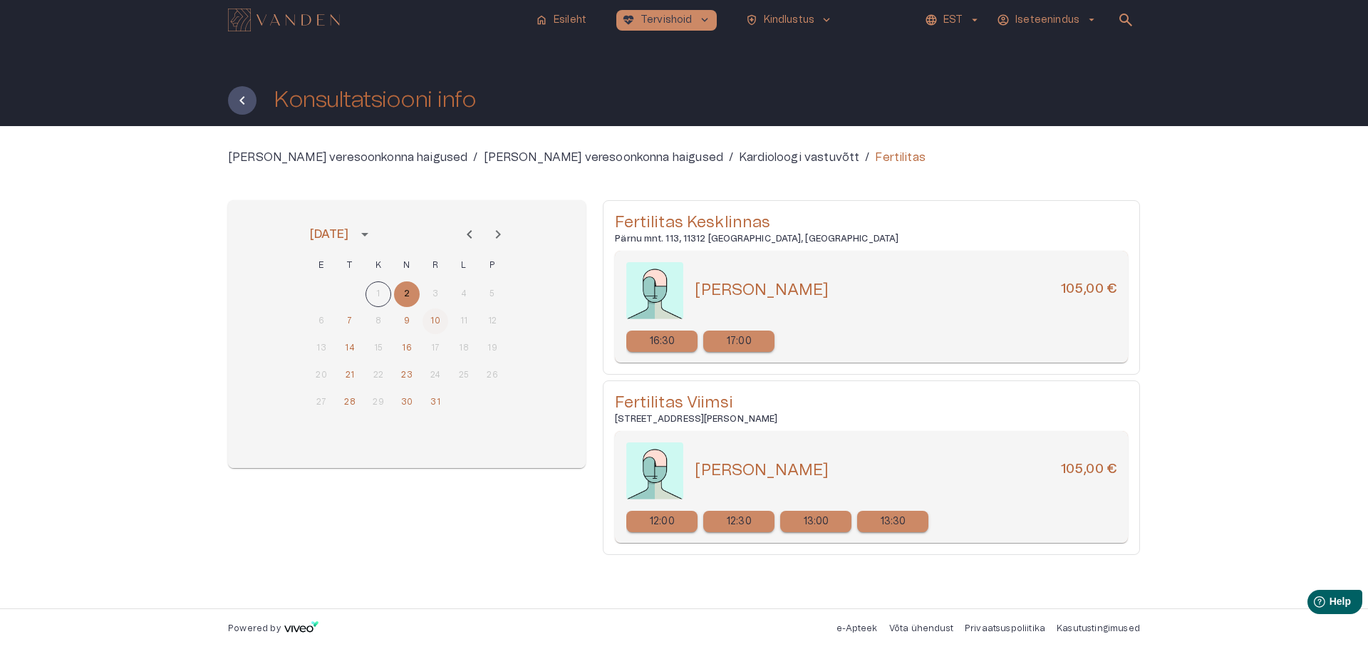
click at [432, 322] on button "10" at bounding box center [435, 321] width 26 height 26
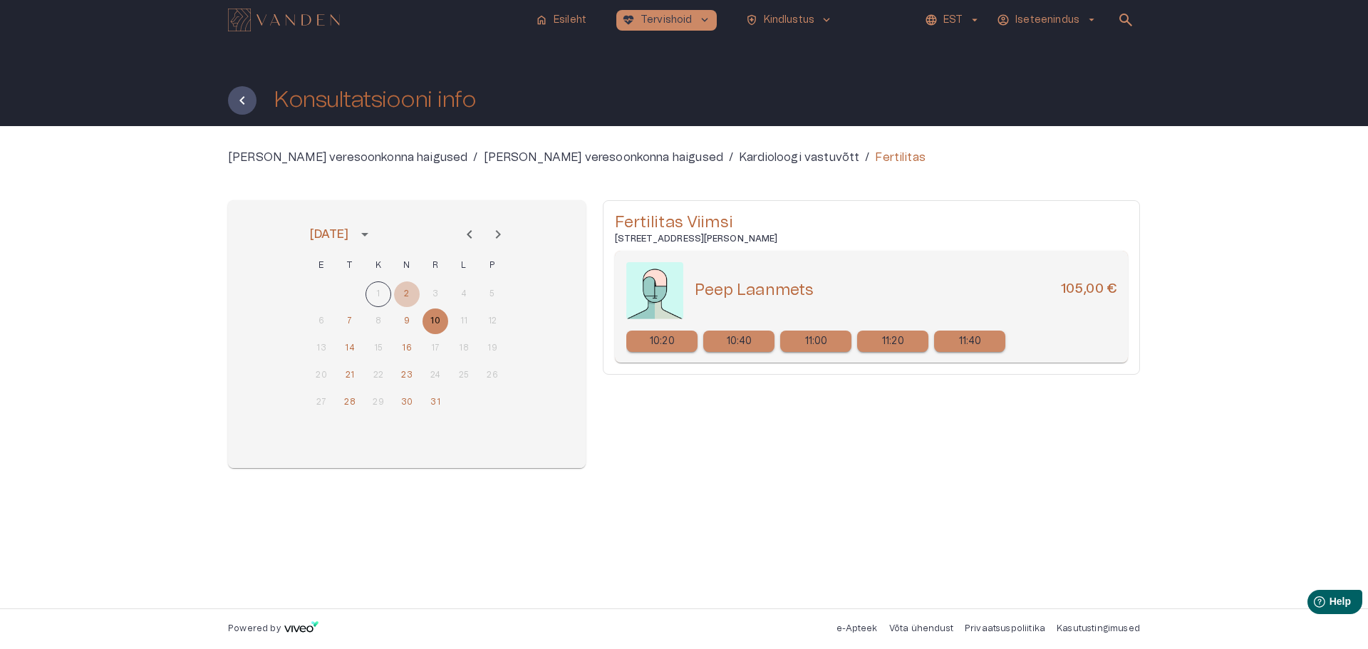
click at [408, 285] on button "2" at bounding box center [407, 294] width 26 height 26
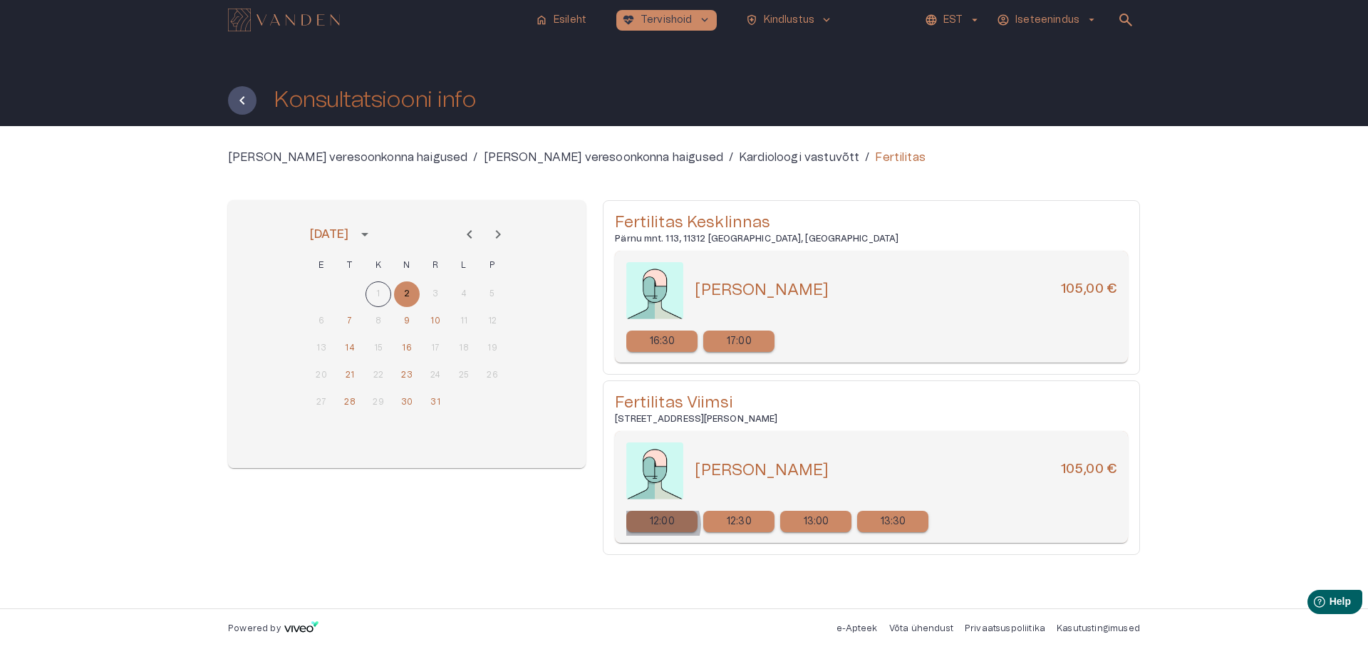
click at [657, 524] on p "12:00" at bounding box center [662, 521] width 25 height 15
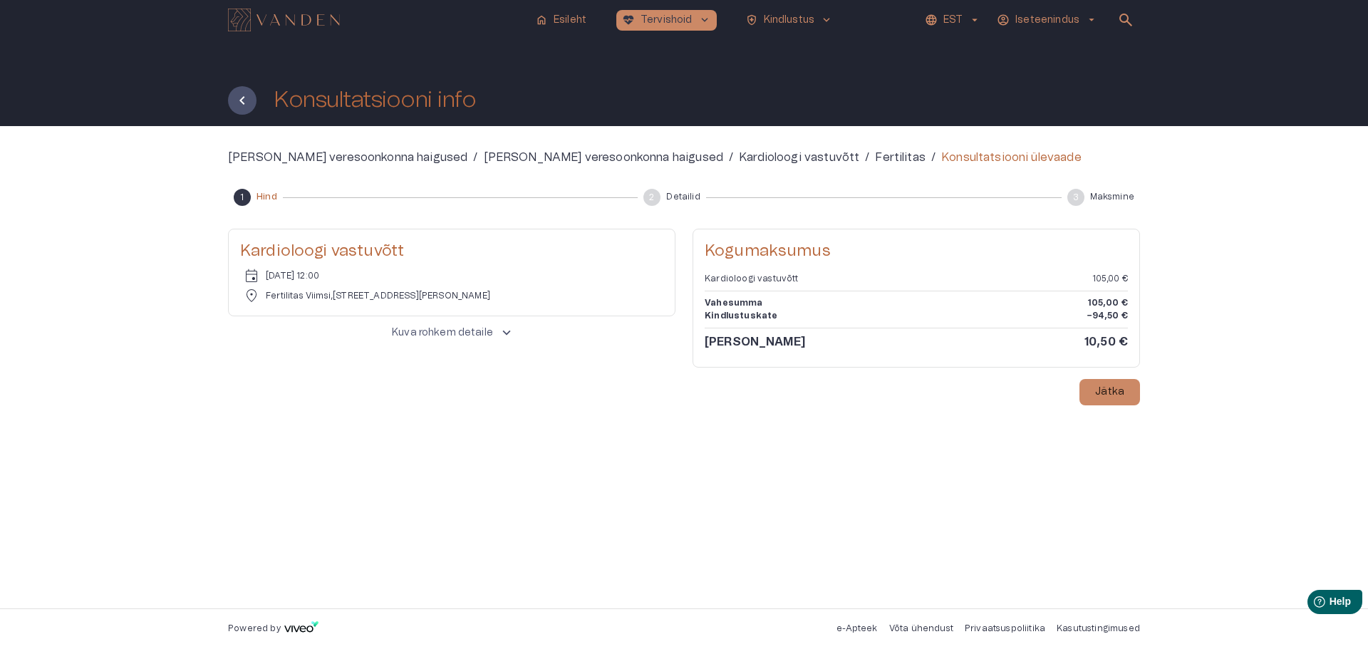
click at [502, 328] on span "keyboard_arrow_up" at bounding box center [507, 333] width 16 height 16
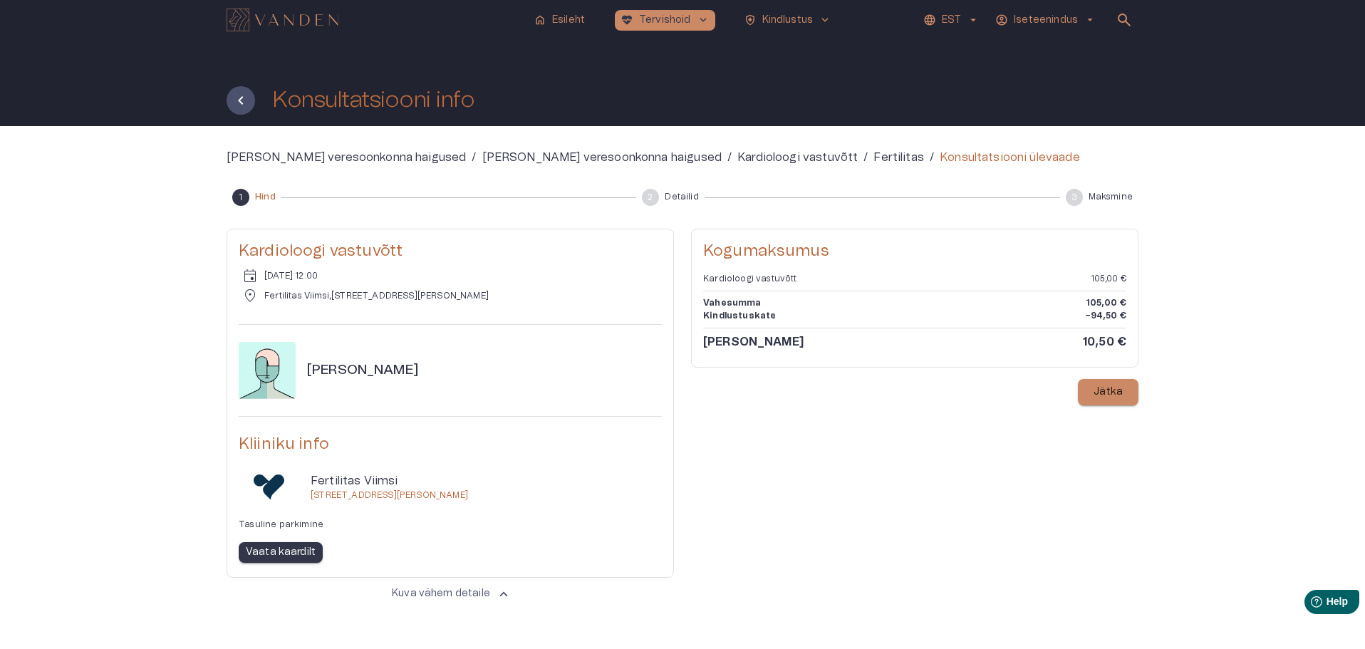
click at [1108, 390] on p "Jätka" at bounding box center [1108, 392] width 29 height 15
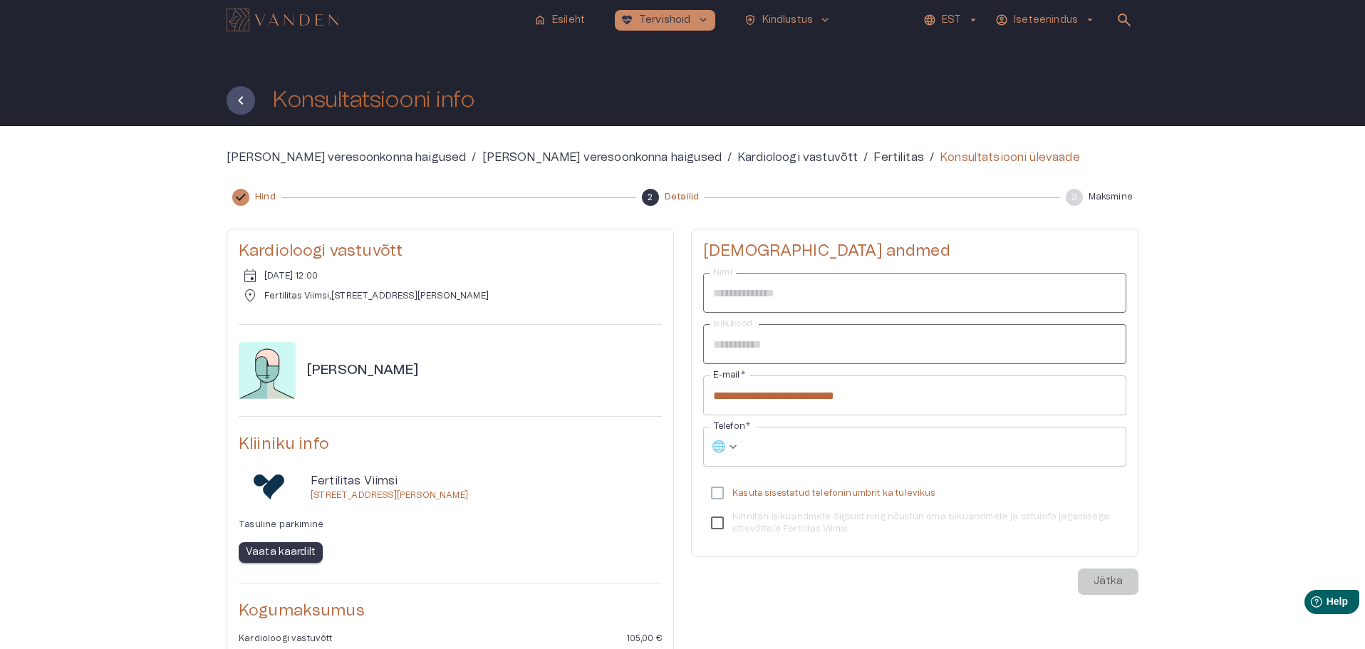
scroll to position [190, 0]
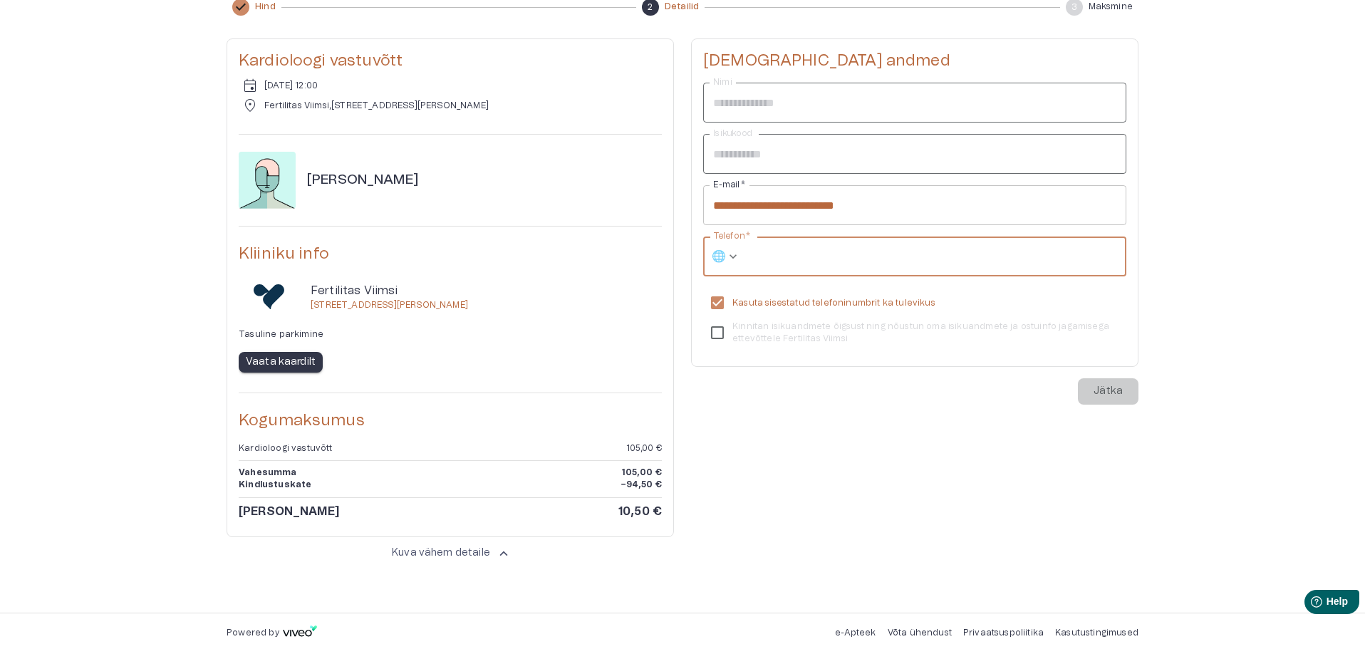
click at [822, 260] on input "Telefon   *" at bounding box center [936, 257] width 380 height 40
click at [730, 260] on icon at bounding box center [733, 256] width 14 height 14
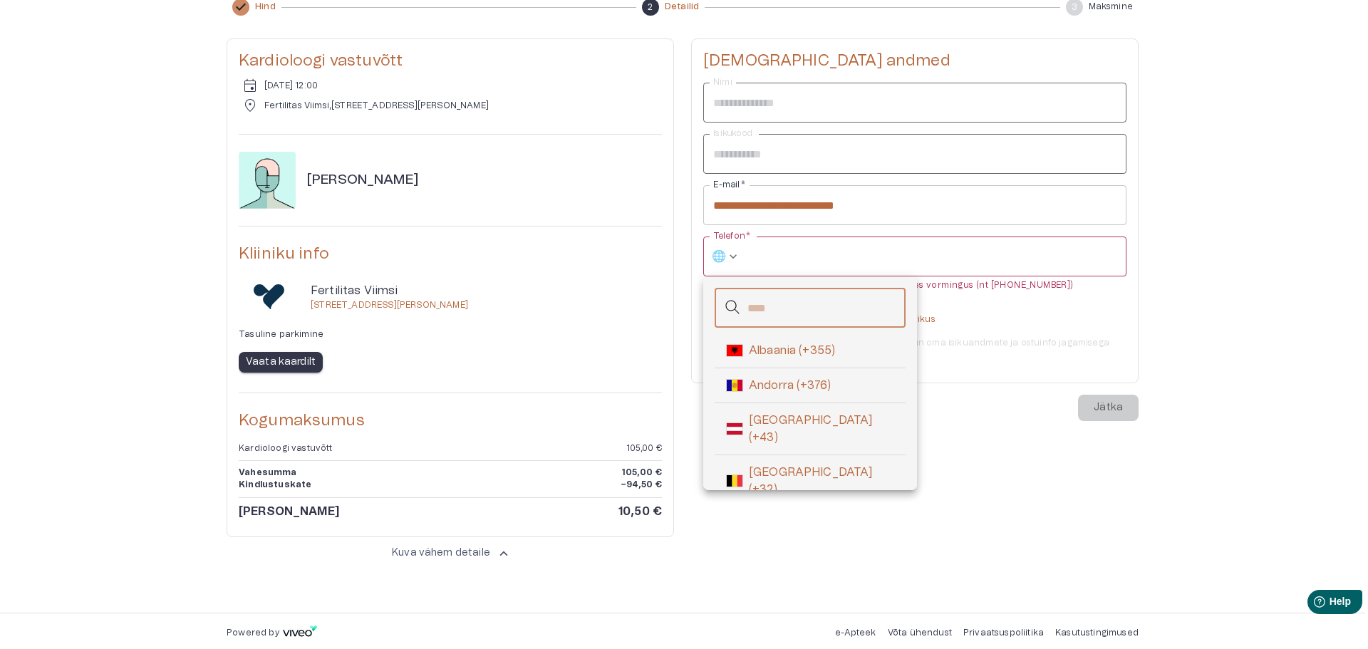
click at [785, 308] on input "text" at bounding box center [826, 308] width 158 height 40
type input "**"
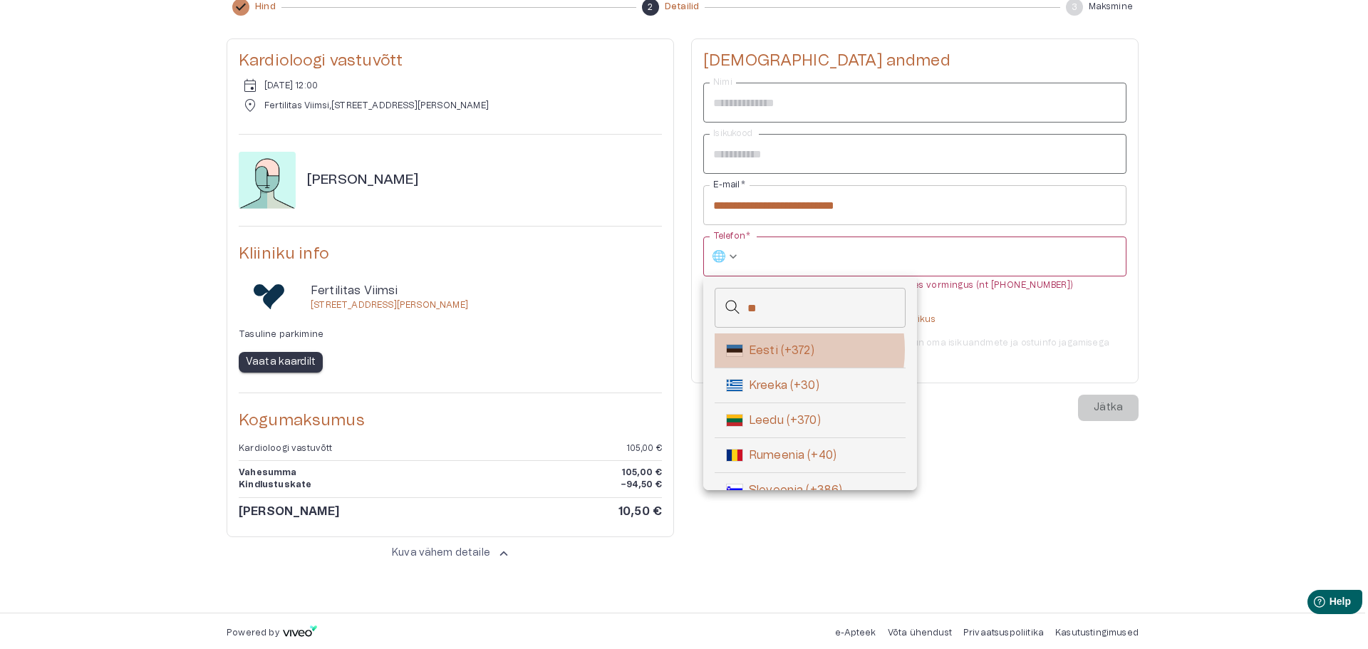
drag, startPoint x: 774, startPoint y: 350, endPoint x: 784, endPoint y: 326, distance: 26.2
click at [774, 351] on span "Eesti (+372)" at bounding box center [821, 350] width 145 height 17
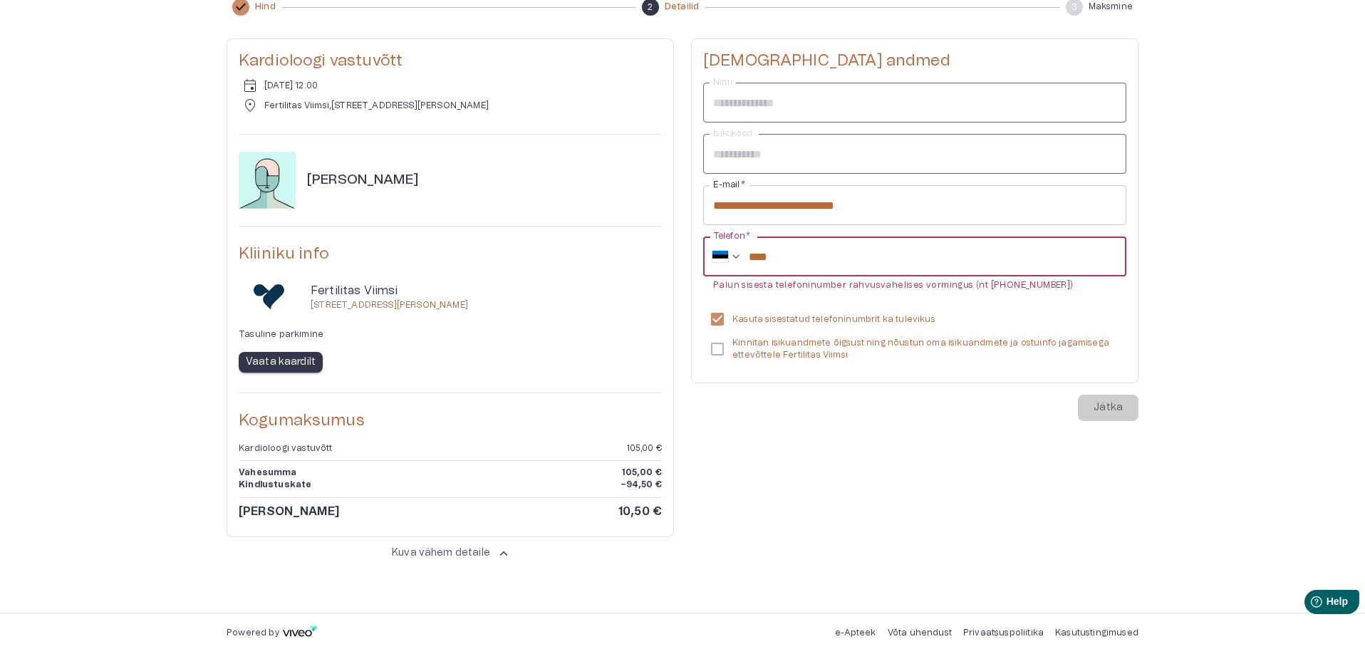
click at [816, 261] on input "****" at bounding box center [938, 257] width 378 height 40
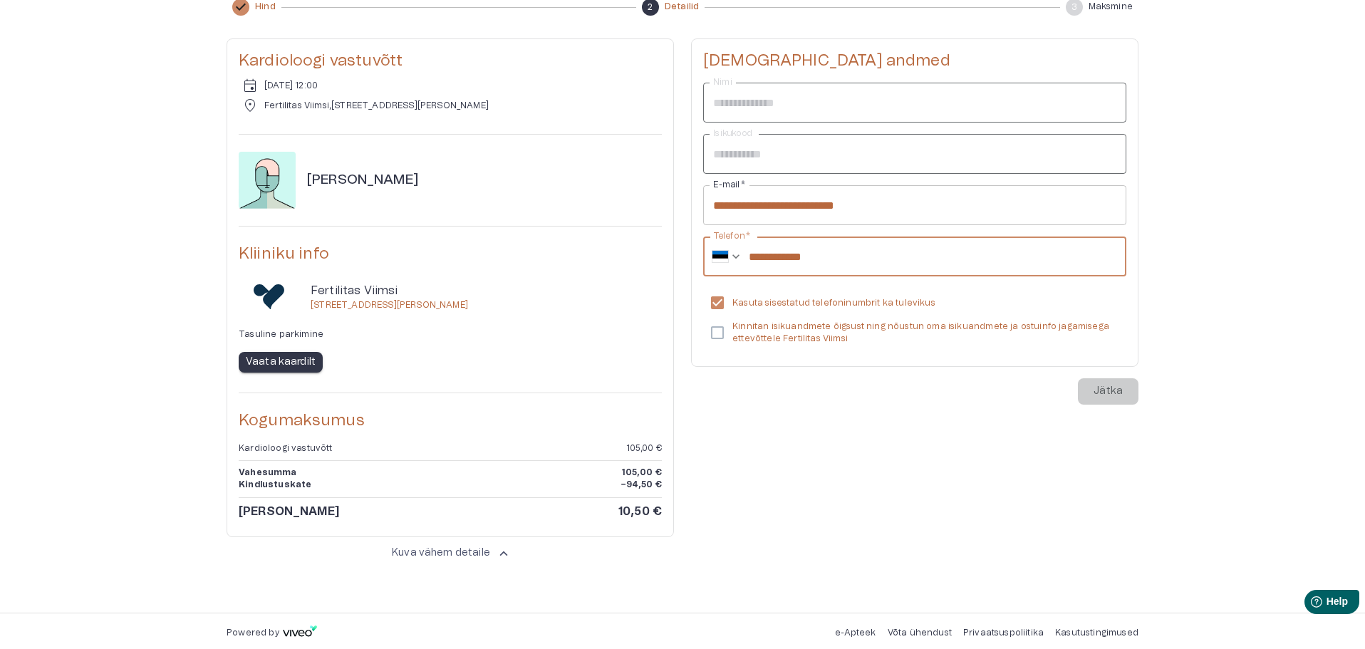
type input "**********"
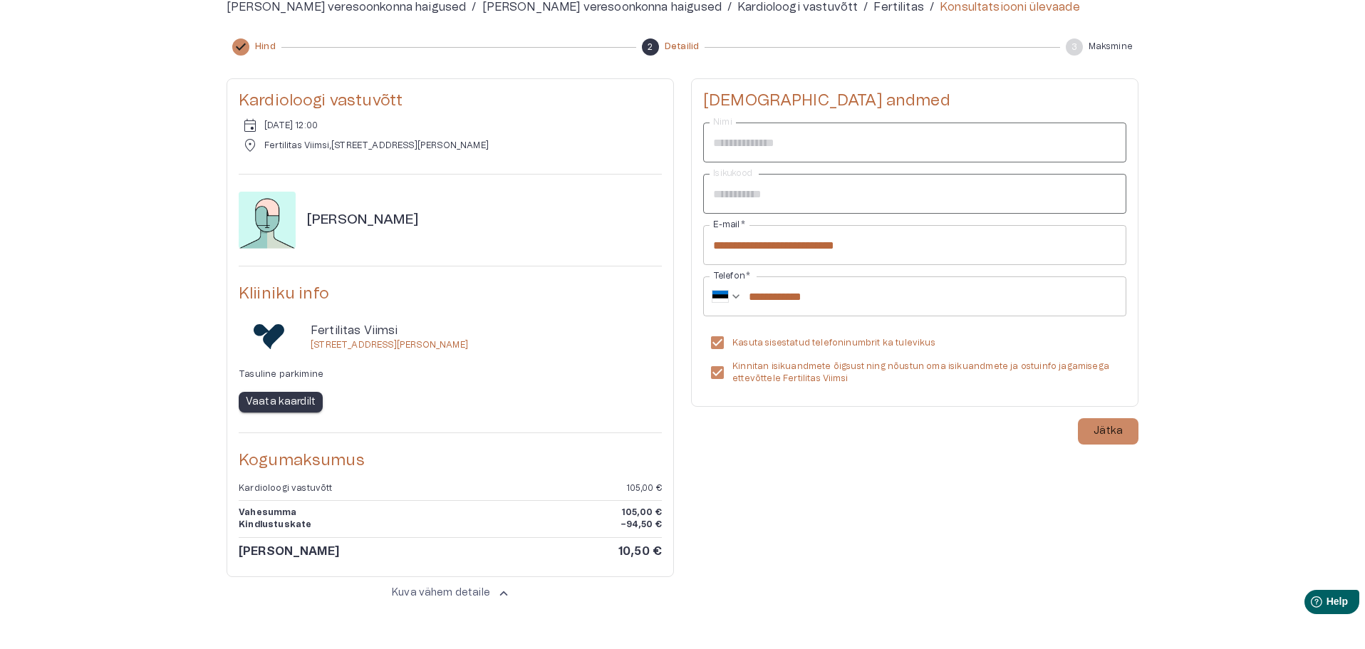
scroll to position [194, 0]
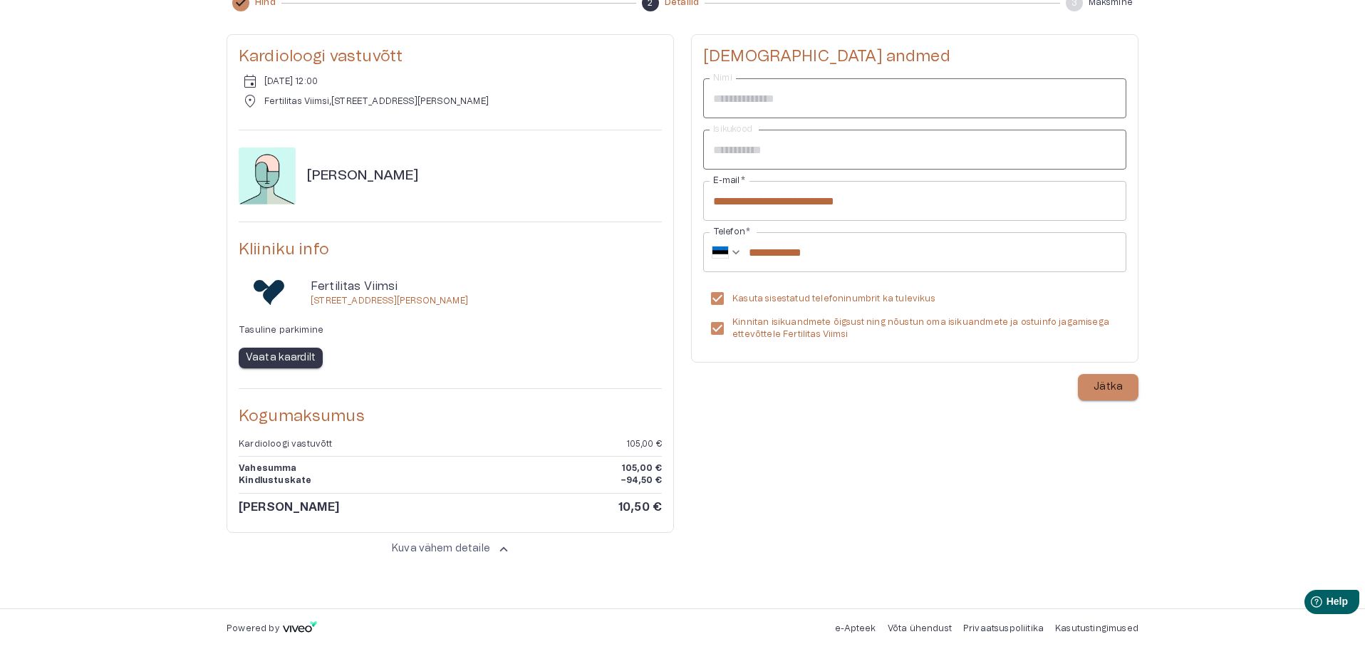
click at [1110, 388] on p "Jätka" at bounding box center [1108, 387] width 29 height 15
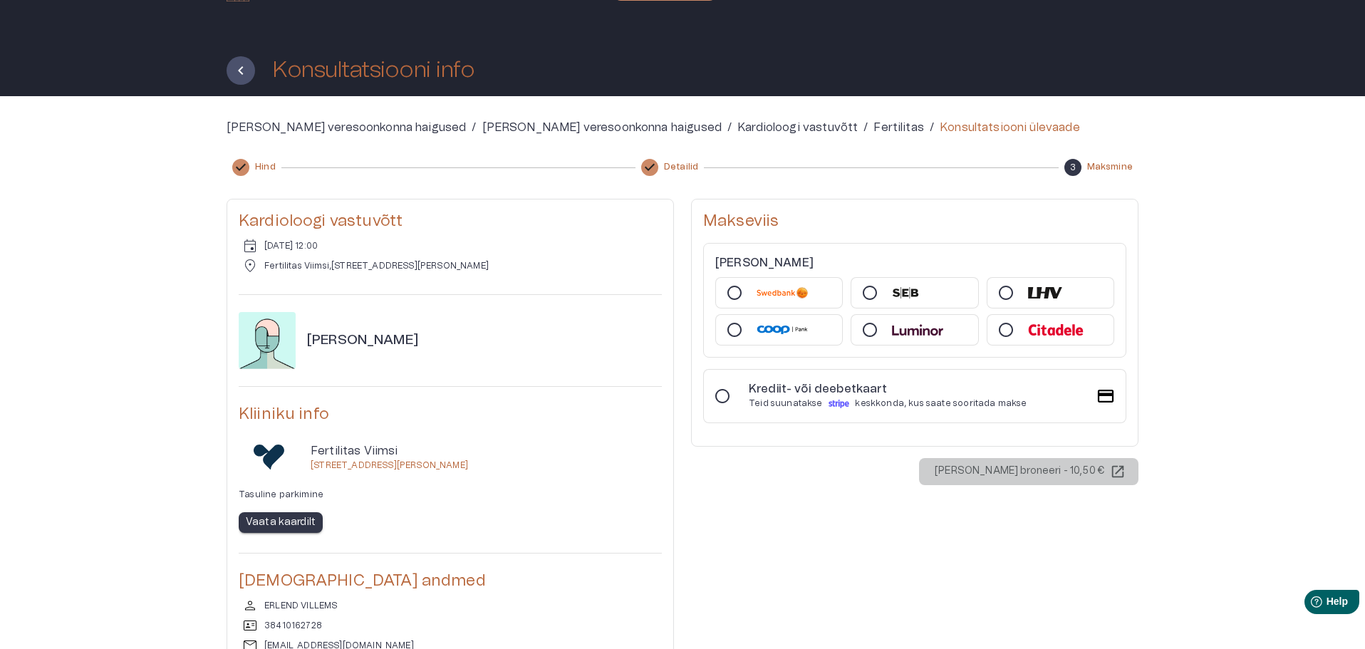
scroll to position [0, 0]
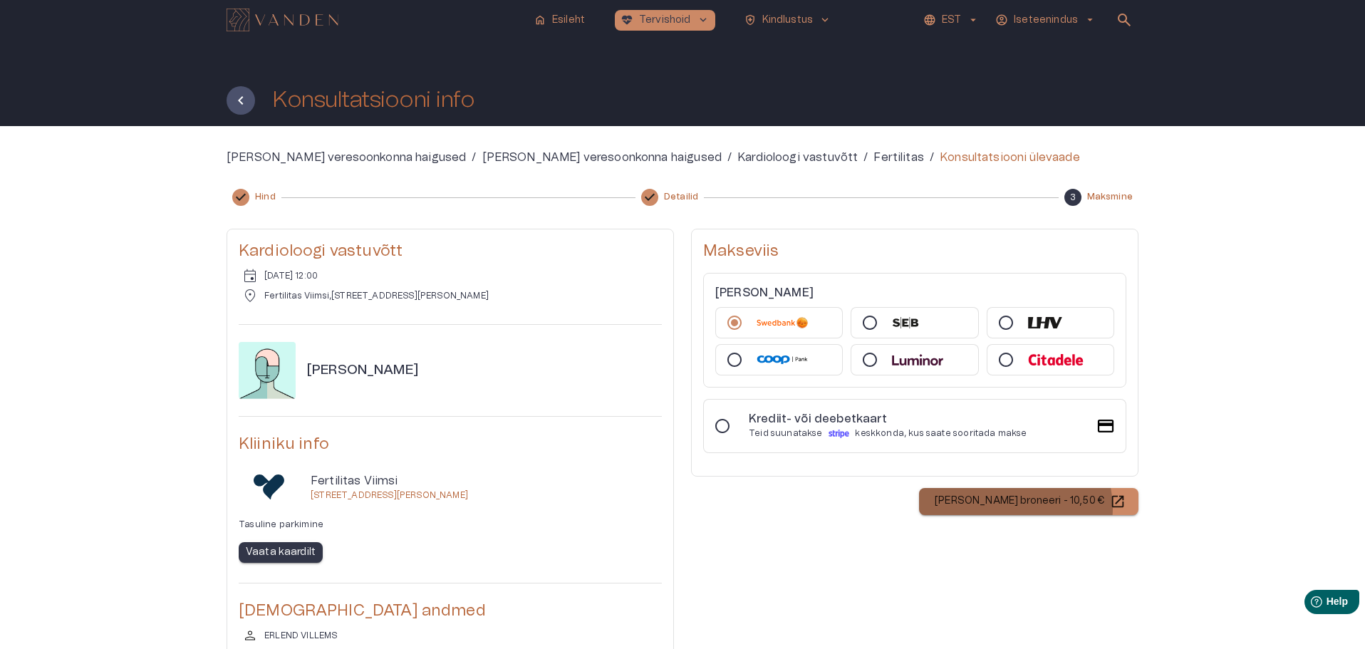
click at [1053, 508] on p "Maksa ja broneeri - 10,50 €" at bounding box center [1020, 501] width 170 height 15
